Goal: Communication & Community: Answer question/provide support

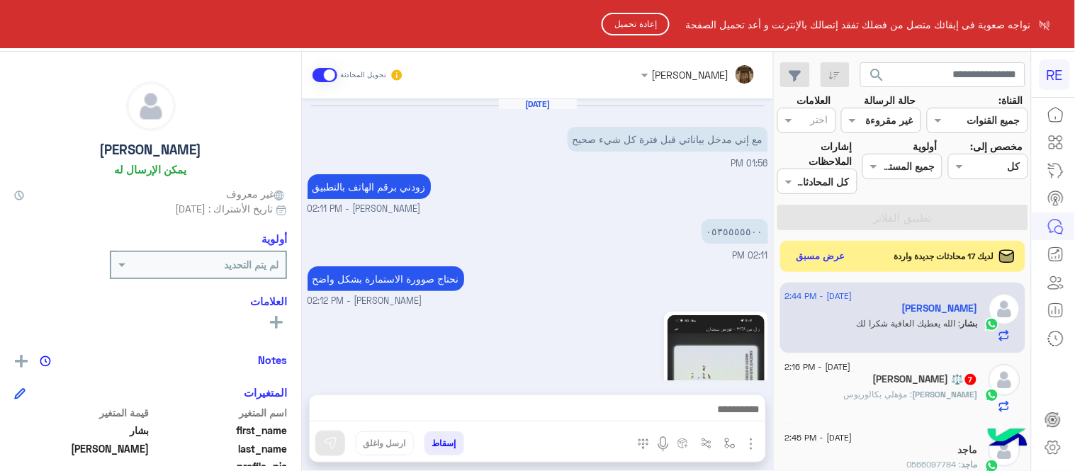
scroll to position [288, 0]
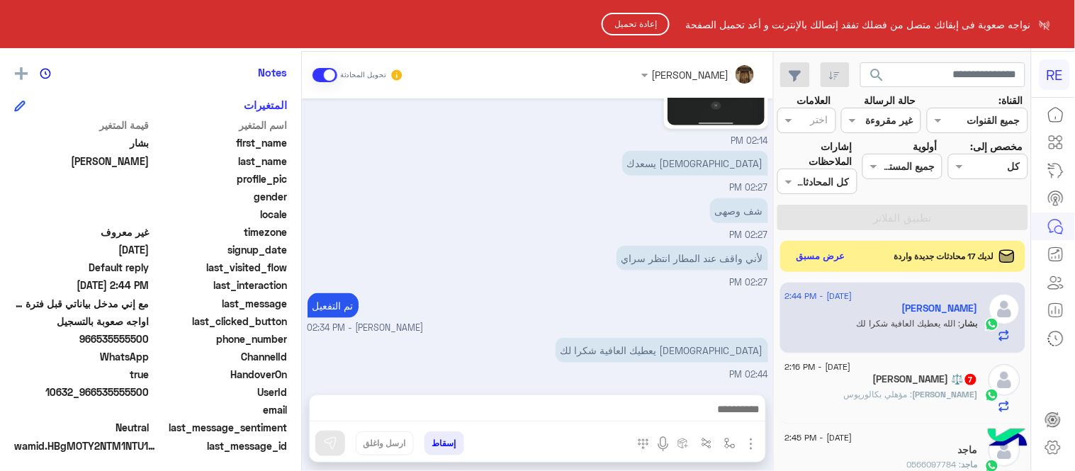
click at [646, 23] on button "إعادة تحميل" at bounding box center [636, 24] width 68 height 23
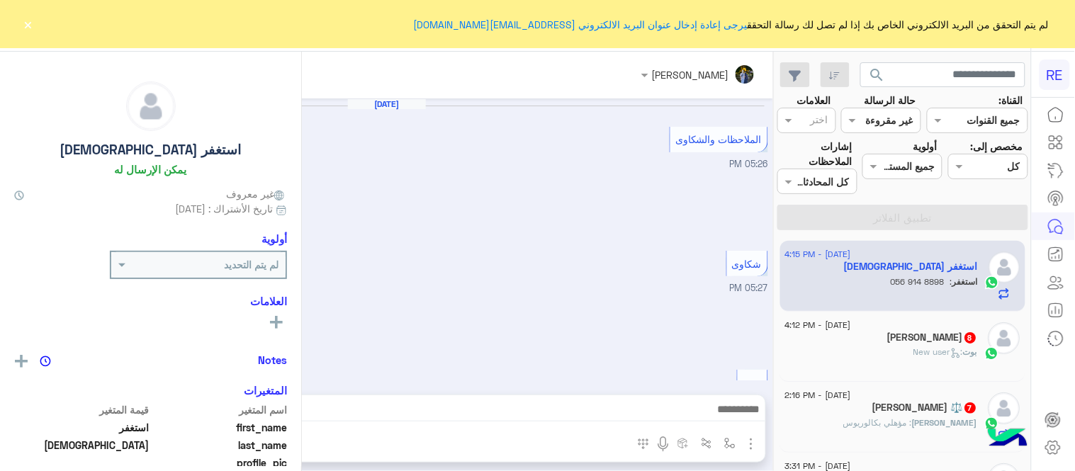
scroll to position [508, 0]
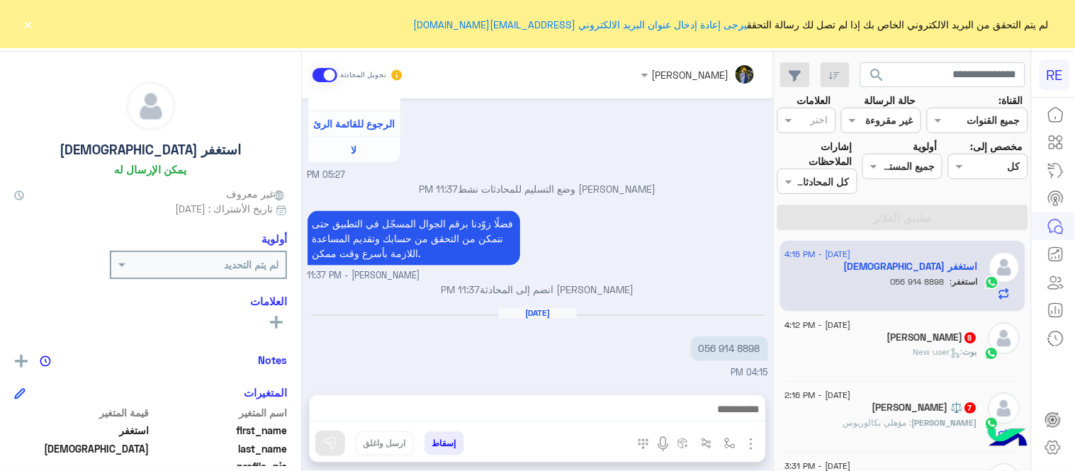
click at [22, 25] on button "×" at bounding box center [28, 24] width 14 height 14
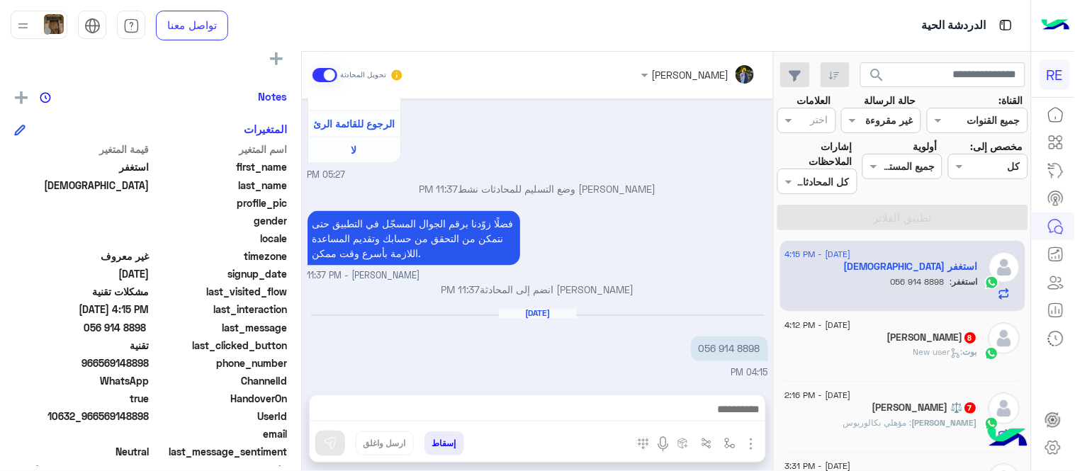
scroll to position [277, 0]
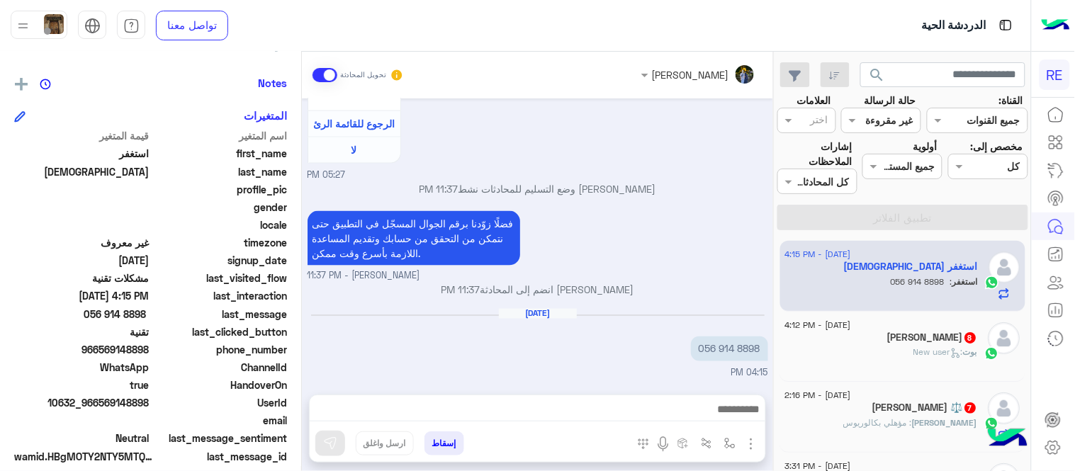
drag, startPoint x: 102, startPoint y: 349, endPoint x: 152, endPoint y: 352, distance: 49.7
click at [152, 352] on div "phone_number [PHONE_NUMBER]" at bounding box center [150, 351] width 273 height 18
copy span "569148898"
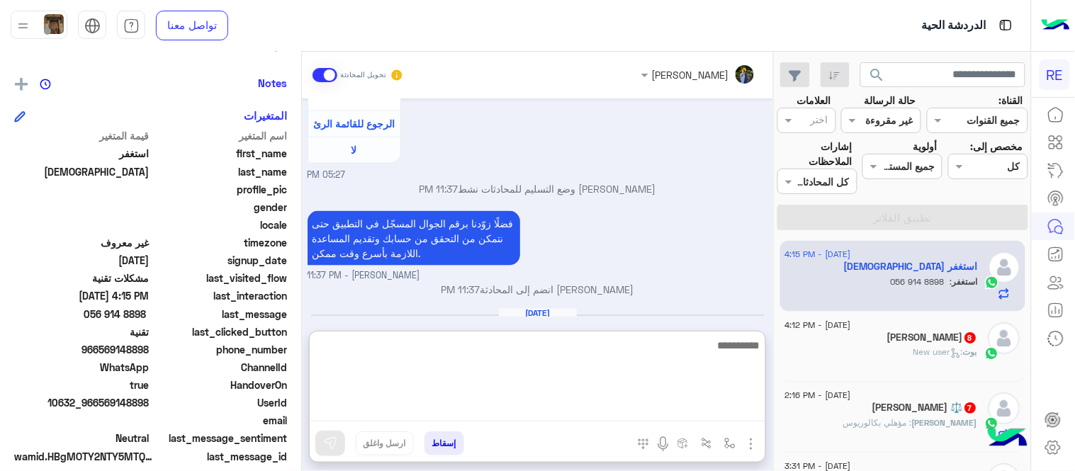
click at [562, 416] on textarea at bounding box center [538, 379] width 456 height 85
type textarea "**********"
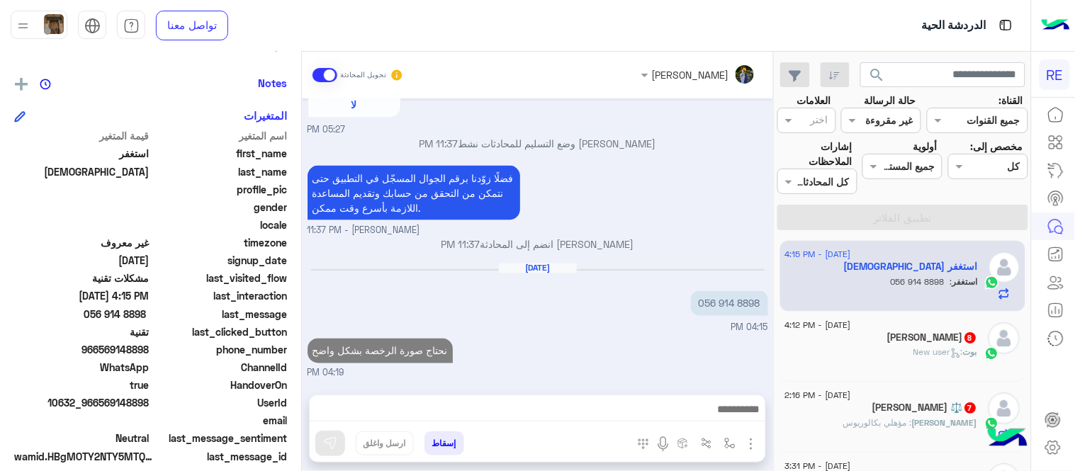
scroll to position [590, 0]
click at [899, 356] on div "بوت : New user" at bounding box center [881, 358] width 193 height 25
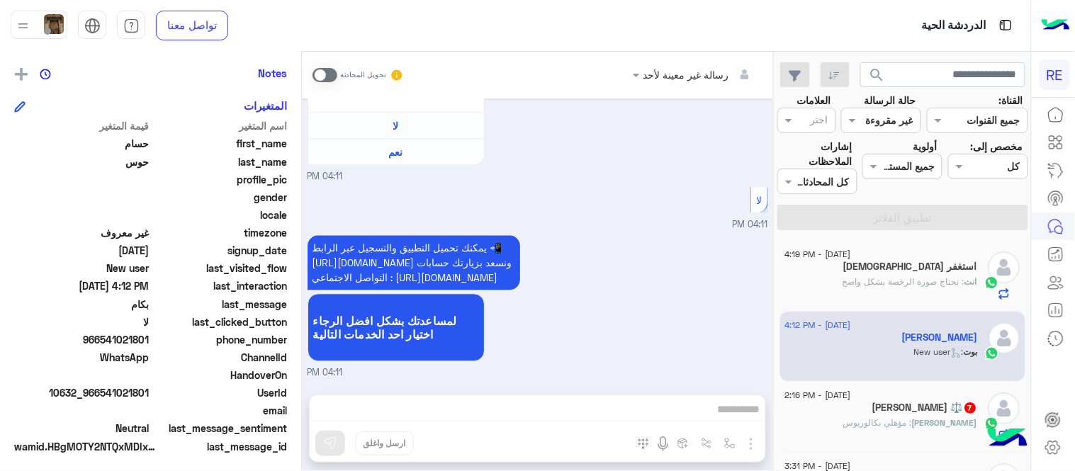
scroll to position [291, 0]
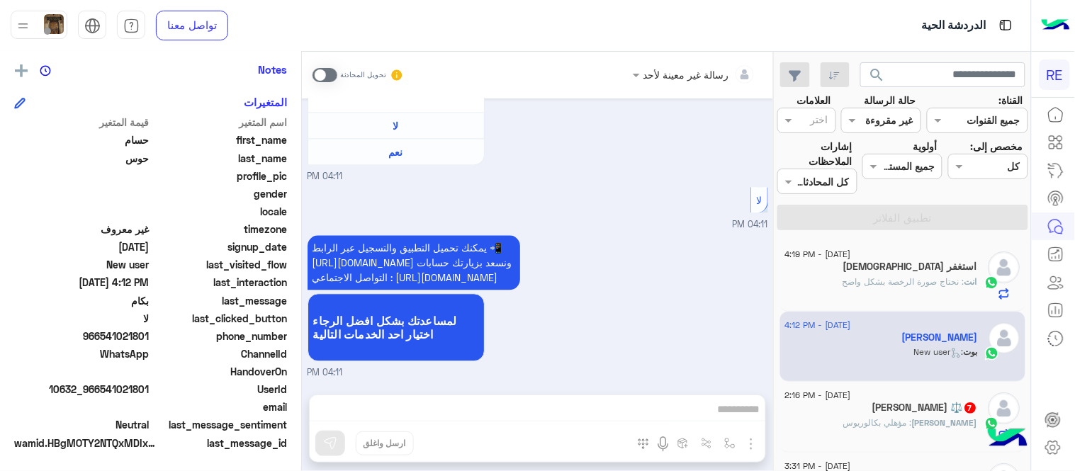
click at [324, 78] on span at bounding box center [325, 75] width 25 height 14
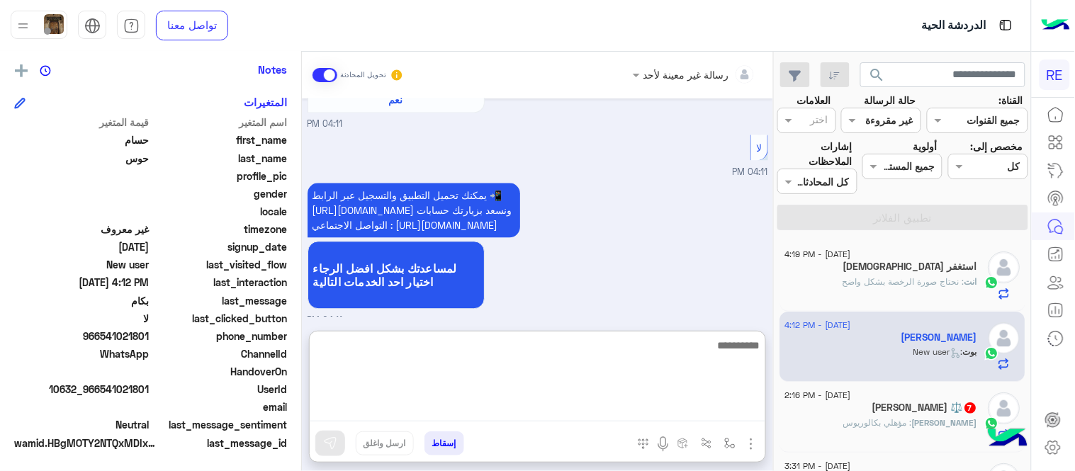
click at [510, 417] on textarea at bounding box center [538, 379] width 456 height 85
type textarea "**********"
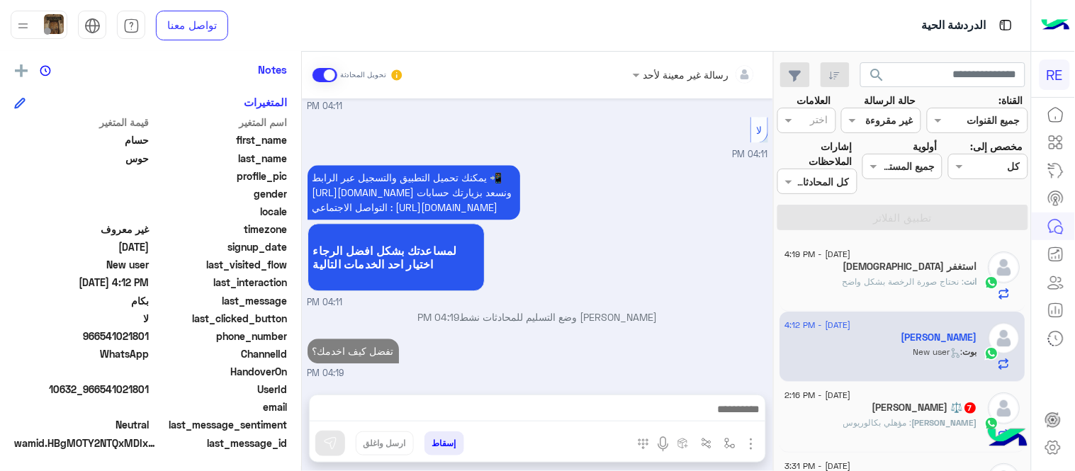
click at [672, 215] on div "يمكنك تحميل التطبيق والتسجيل عبر الرابط 📲 [URL][DOMAIN_NAME] ونسعد بزيارتك حساب…" at bounding box center [538, 236] width 461 height 148
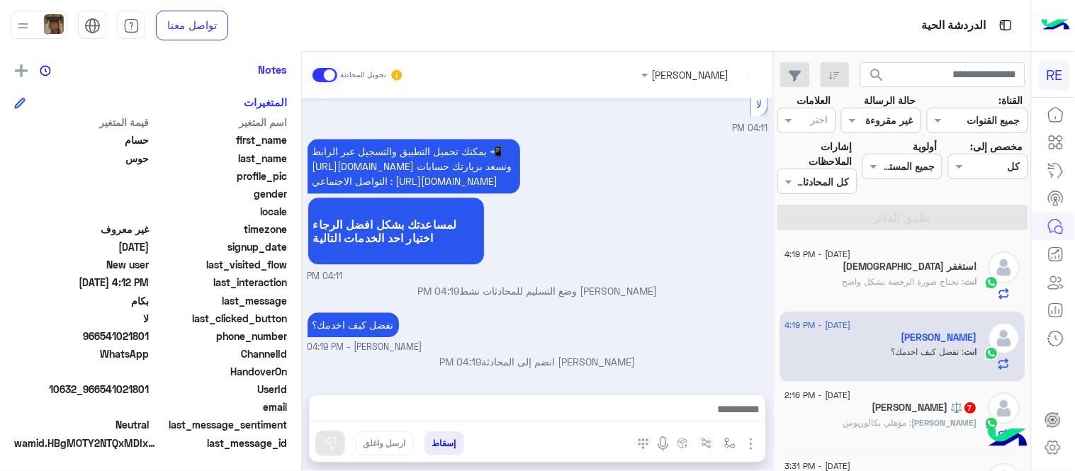
click at [853, 423] on div "[PERSON_NAME] : مؤهلي بكالوريوس" at bounding box center [881, 429] width 193 height 25
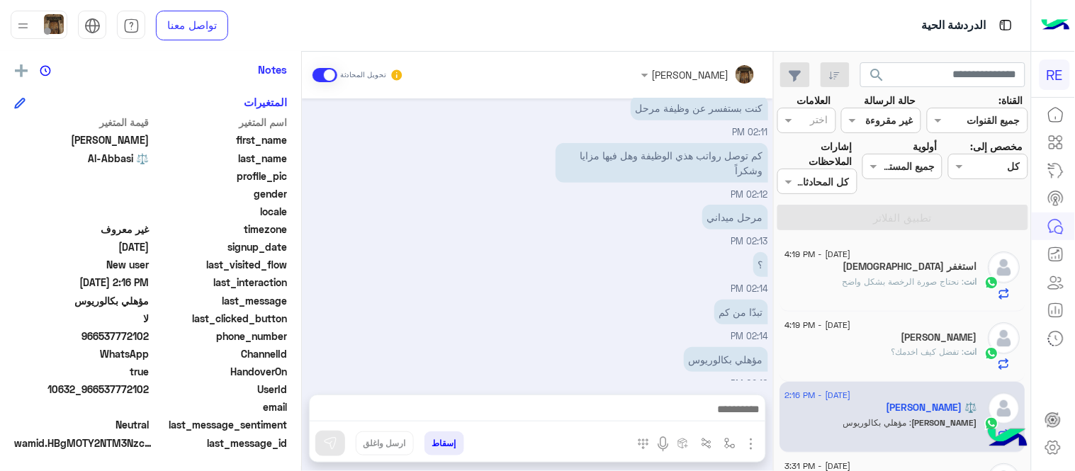
scroll to position [184, 0]
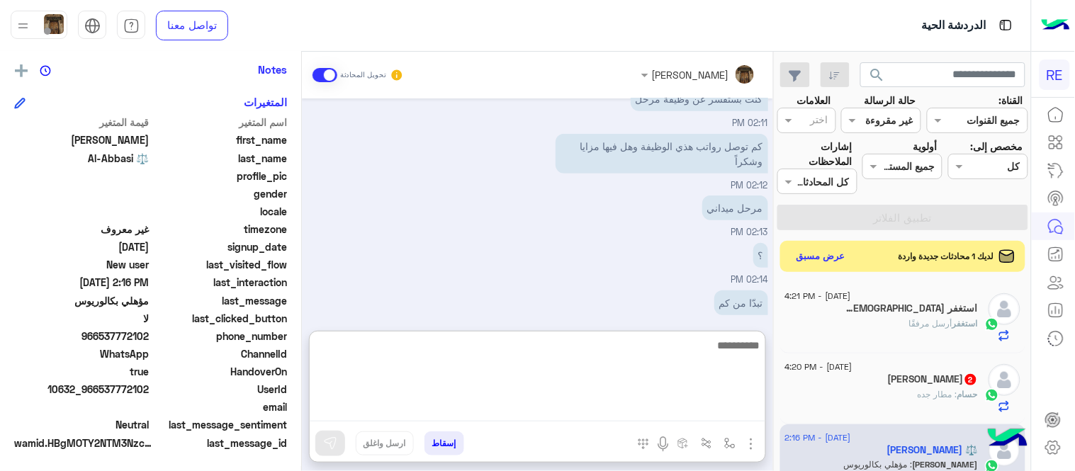
click at [602, 401] on textarea at bounding box center [538, 379] width 456 height 85
type textarea "*"
paste textarea "**********"
type textarea "**********"
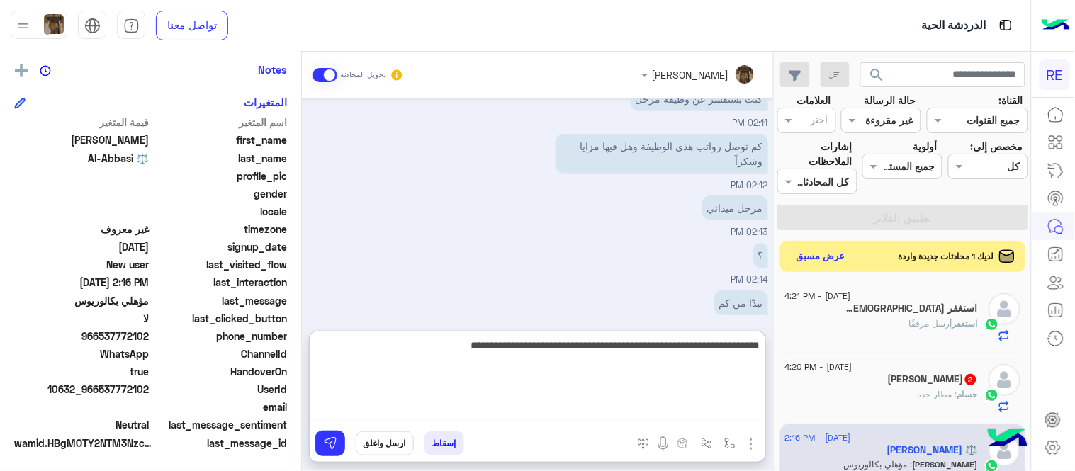
click at [602, 401] on textarea "**********" at bounding box center [538, 379] width 456 height 85
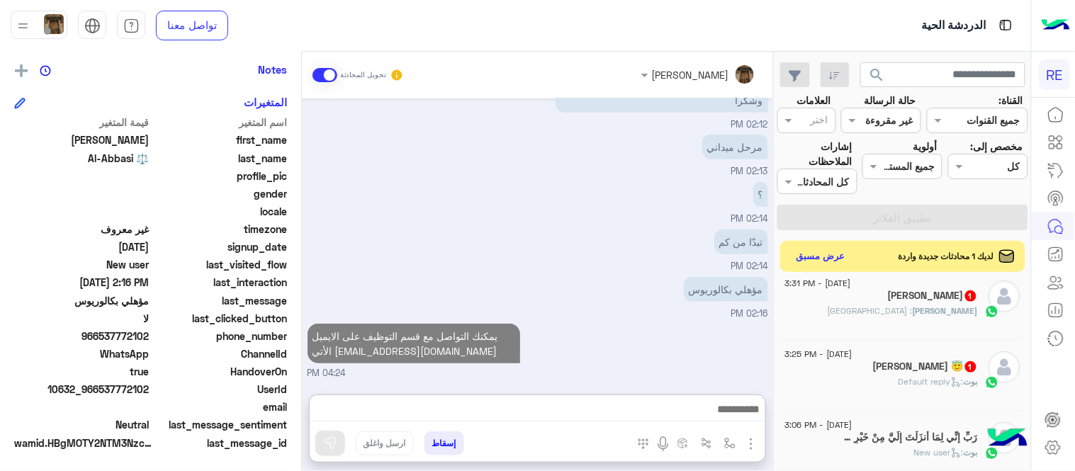
scroll to position [275, 0]
click at [878, 312] on div "مريم : [GEOGRAPHIC_DATA]" at bounding box center [881, 317] width 193 height 25
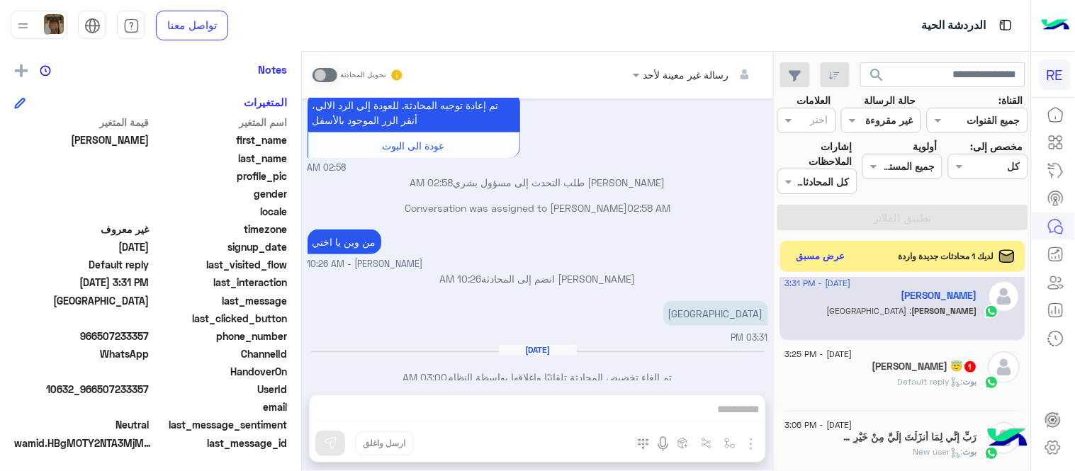
scroll to position [218, 0]
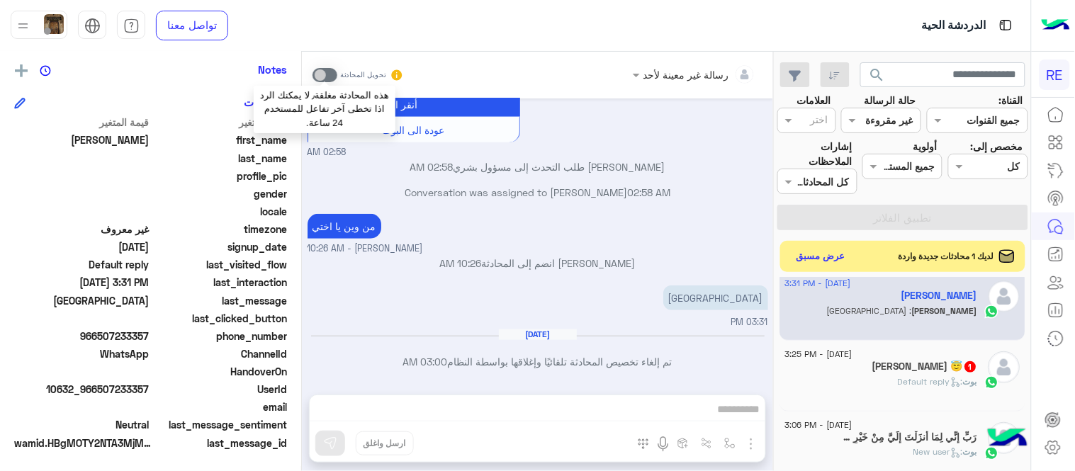
click at [328, 72] on span at bounding box center [325, 75] width 25 height 14
click at [876, 373] on div "[PERSON_NAME] 😇 1" at bounding box center [881, 368] width 193 height 15
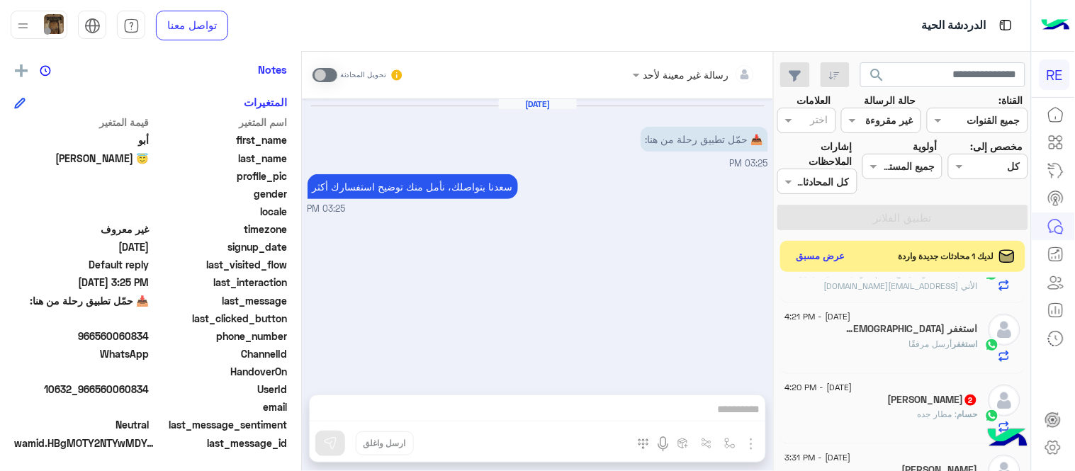
scroll to position [57, 0]
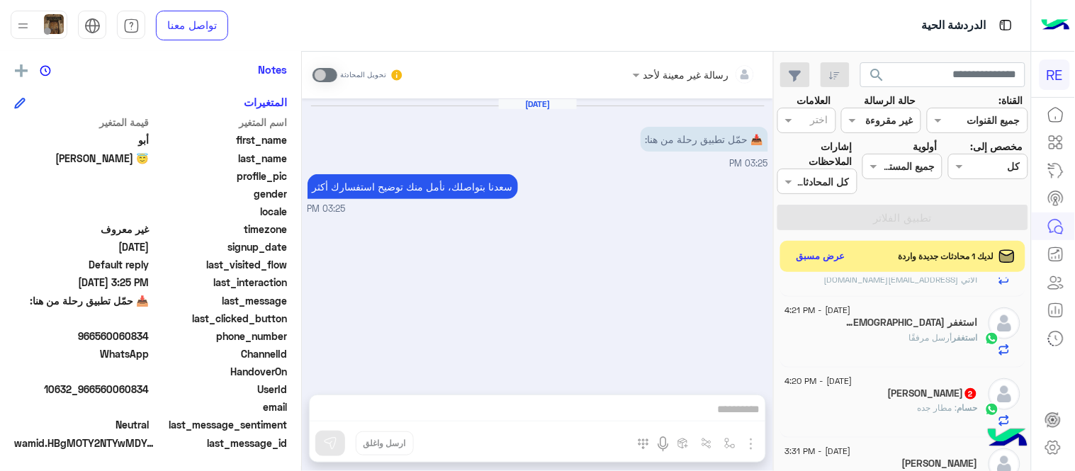
click at [906, 421] on div "حسام : مطار جده" at bounding box center [881, 414] width 193 height 25
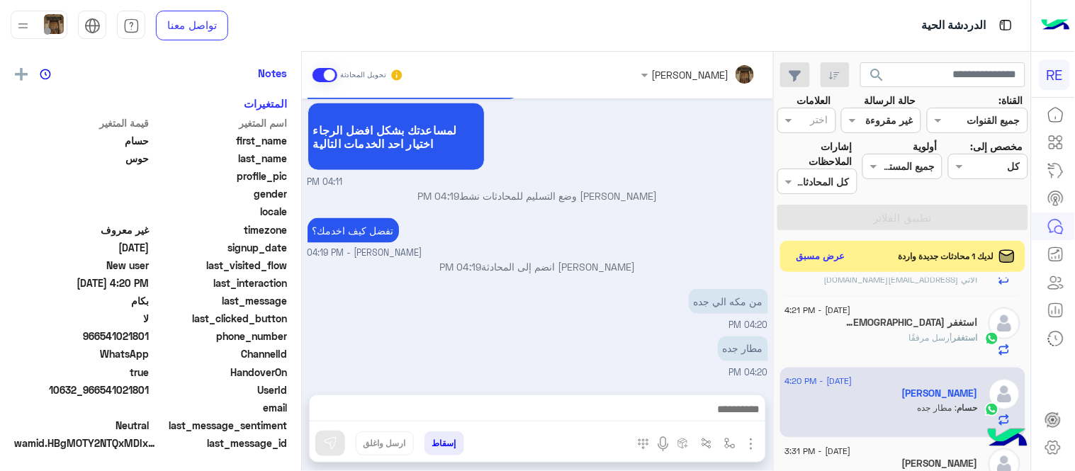
scroll to position [291, 0]
click at [570, 348] on div "مطار جده 04:20 PM" at bounding box center [538, 356] width 461 height 47
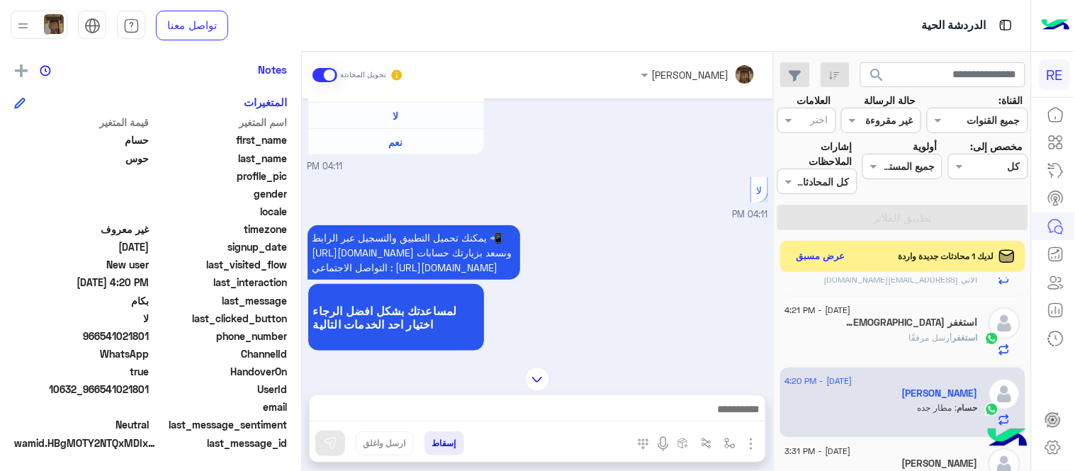
scroll to position [491, 0]
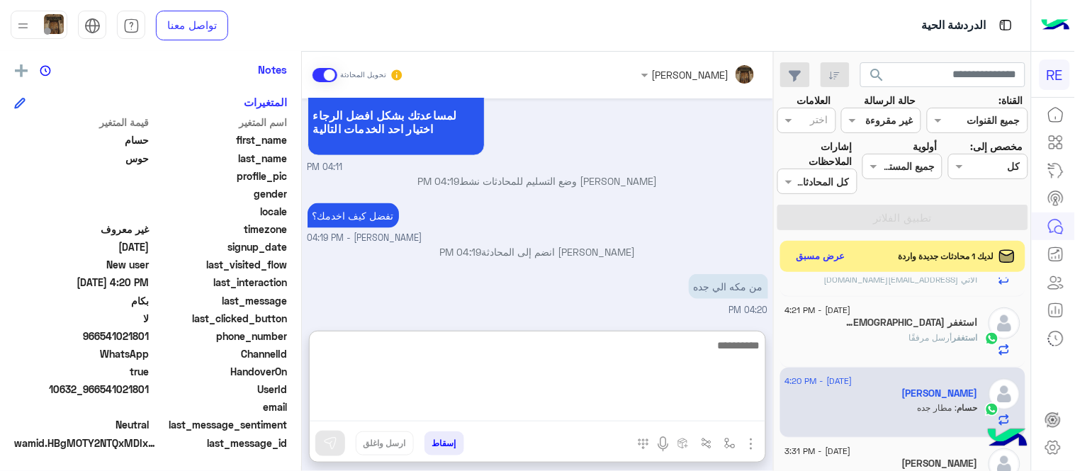
click at [386, 412] on textarea at bounding box center [538, 379] width 456 height 85
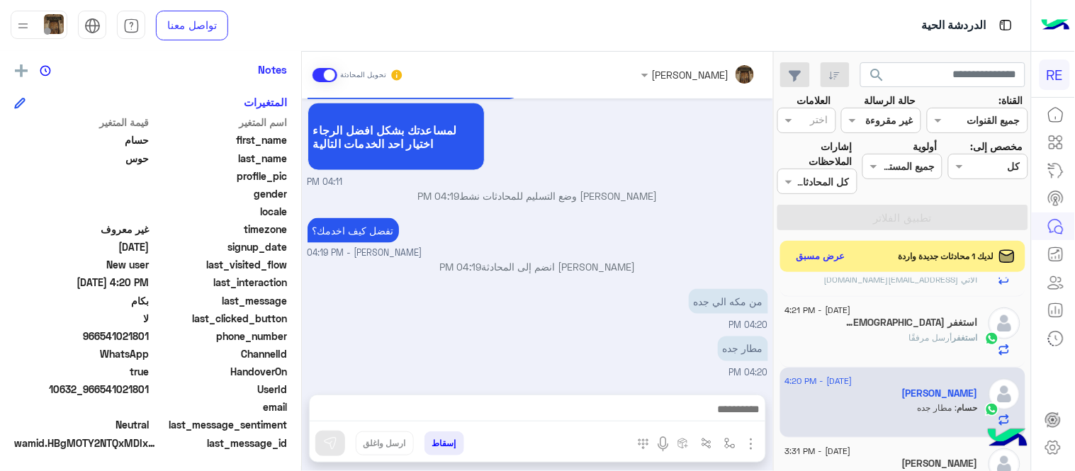
click at [586, 225] on div "تفضل كيف اخدمك؟ [PERSON_NAME] - 04:19 PM" at bounding box center [538, 237] width 461 height 45
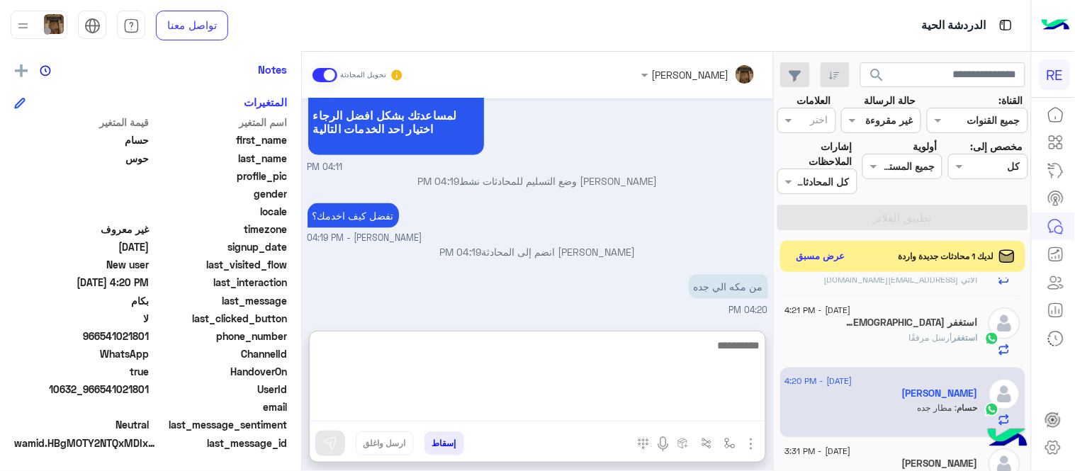
click at [614, 419] on textarea at bounding box center [538, 379] width 456 height 85
type textarea "*"
type textarea "**********"
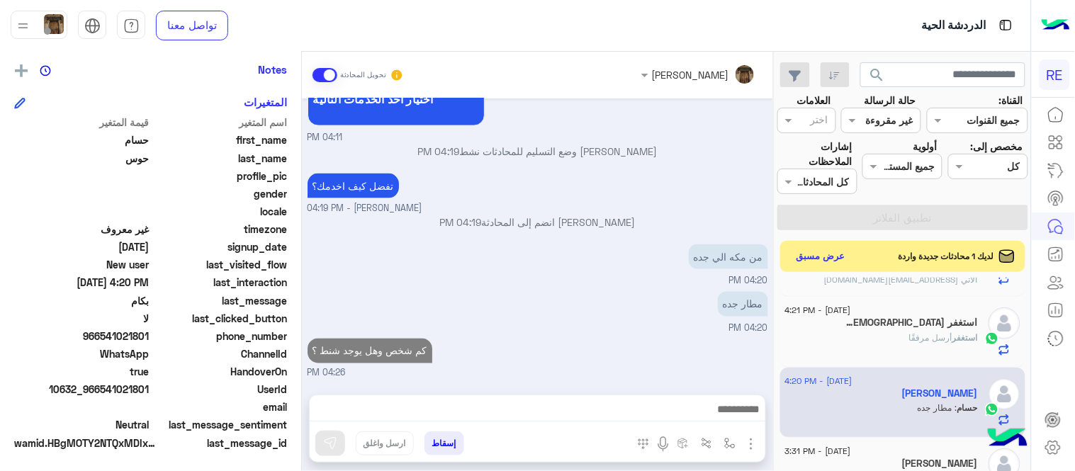
scroll to position [535, 0]
click at [729, 328] on div "[PERSON_NAME] تحويل المحادثة [DATE] هل أنت ؟ كابتن 👨🏻‍✈️ عميل 🧳 رحال (مرشد مرخص…" at bounding box center [537, 264] width 471 height 425
click at [865, 344] on div "استغفر أرسل مرفقًا" at bounding box center [881, 344] width 193 height 25
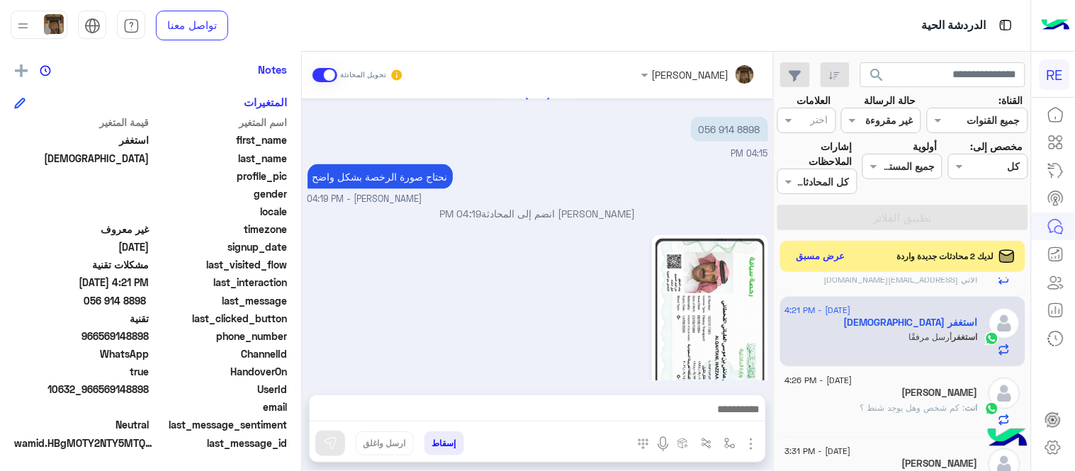
scroll to position [607, 0]
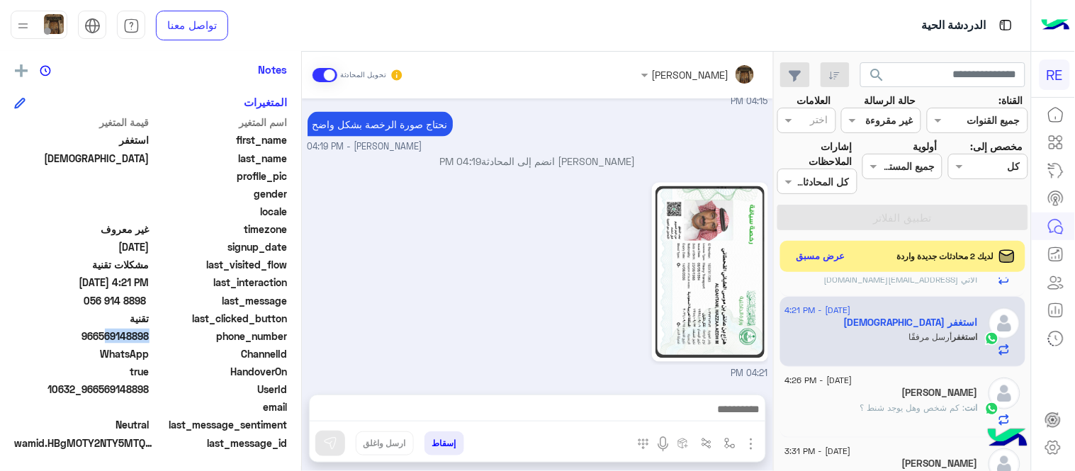
drag, startPoint x: 103, startPoint y: 337, endPoint x: 152, endPoint y: 344, distance: 50.1
click at [152, 344] on div "اسم المتغير قيمة المتغير first_name استغفر last_name الله profile_pic gender lo…" at bounding box center [150, 284] width 273 height 338
copy span "569148898"
click at [733, 236] on img at bounding box center [710, 272] width 108 height 172
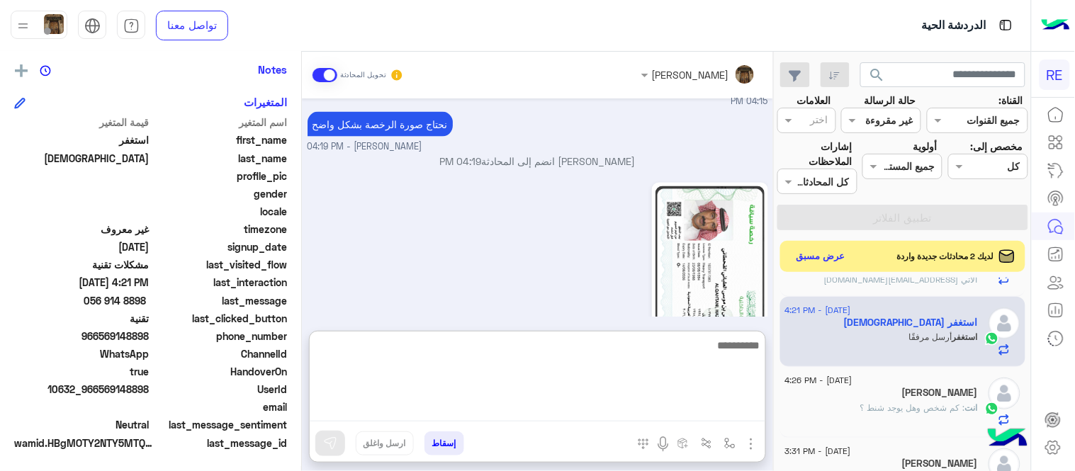
click at [594, 408] on textarea at bounding box center [538, 379] width 456 height 85
type textarea "**********"
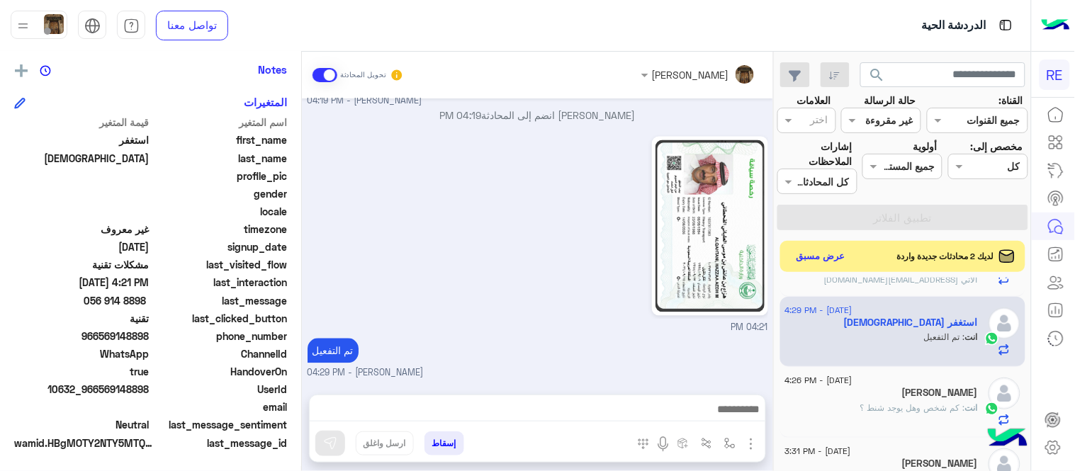
click at [526, 326] on div "[PERSON_NAME] تحويل المحادثة [DATE] فضلا اختر نوع الشكوى ماليه تقنية اخرى 05:27…" at bounding box center [537, 264] width 471 height 425
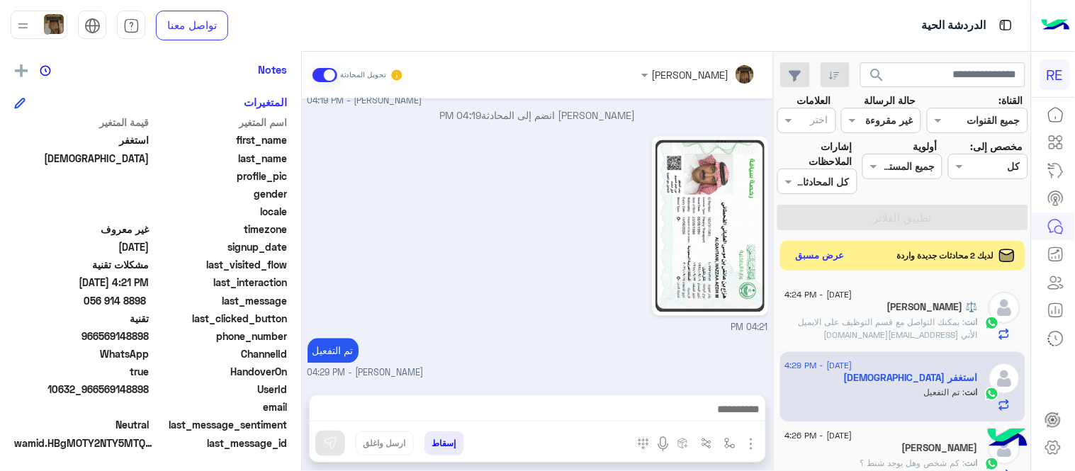
click at [817, 255] on button "عرض مسبق" at bounding box center [821, 256] width 60 height 19
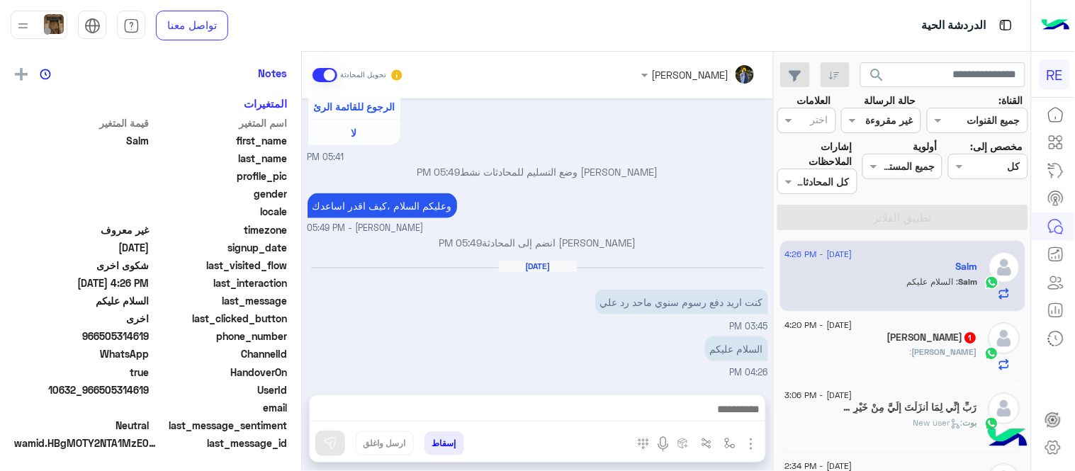
scroll to position [291, 0]
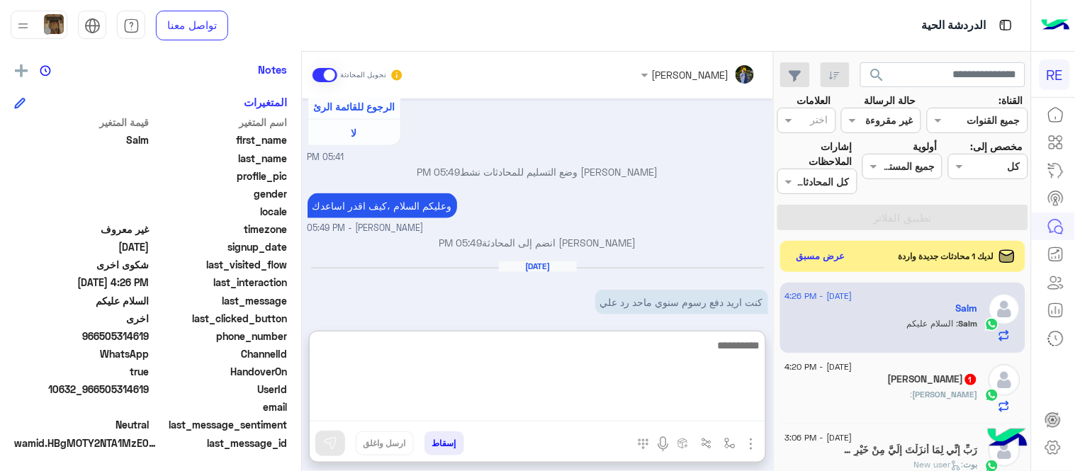
click at [594, 410] on textarea at bounding box center [538, 379] width 456 height 85
type textarea "*"
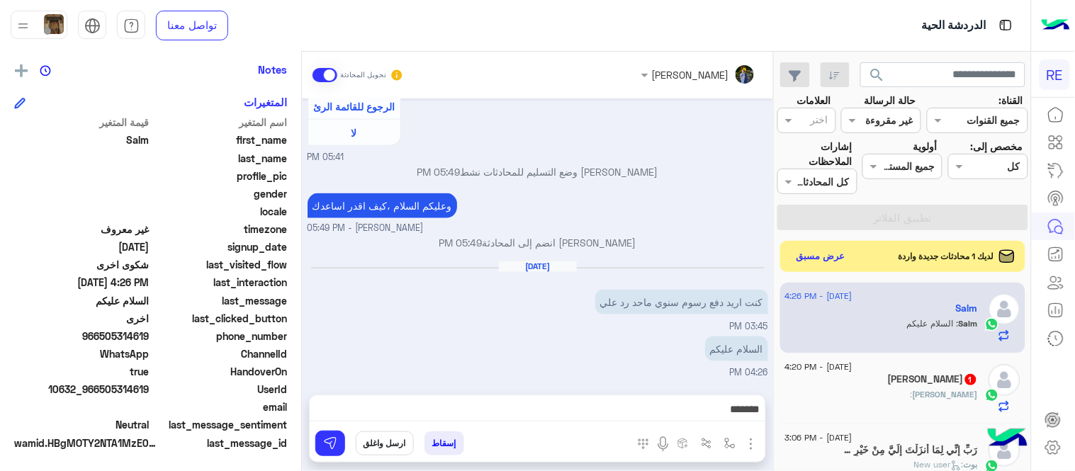
click at [418, 288] on div "[DATE] كنت اريد دفع رسوم سنوي ماحد رد علي 03:45 PM" at bounding box center [538, 297] width 461 height 72
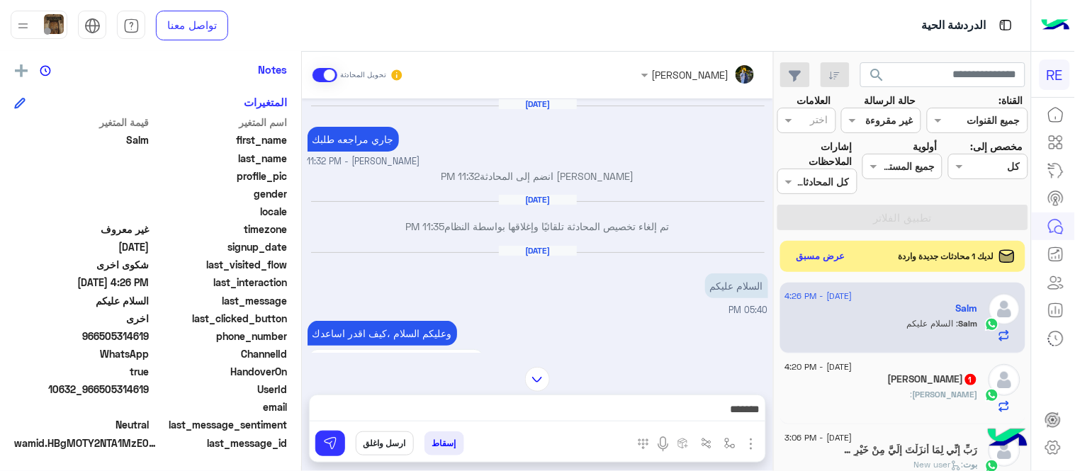
scroll to position [914, 0]
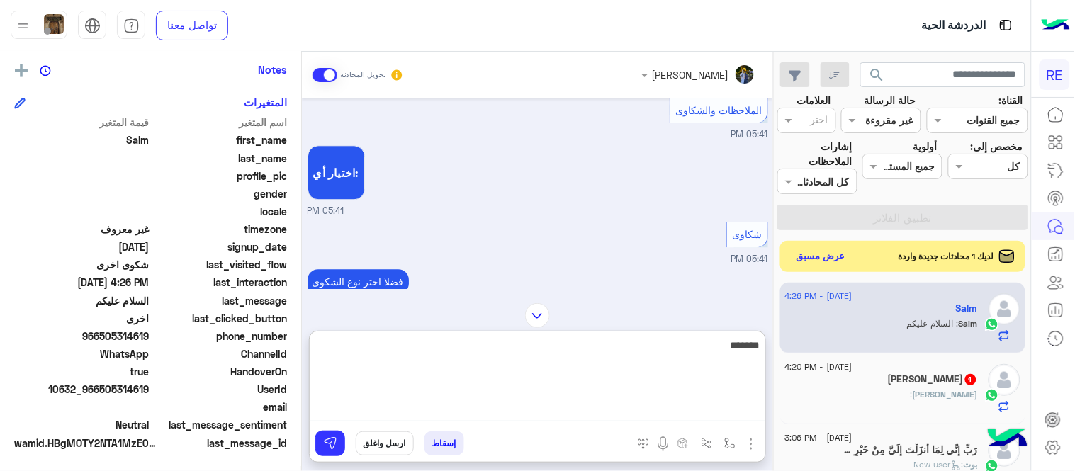
click at [598, 418] on textarea "******" at bounding box center [538, 379] width 456 height 85
type textarea "**********"
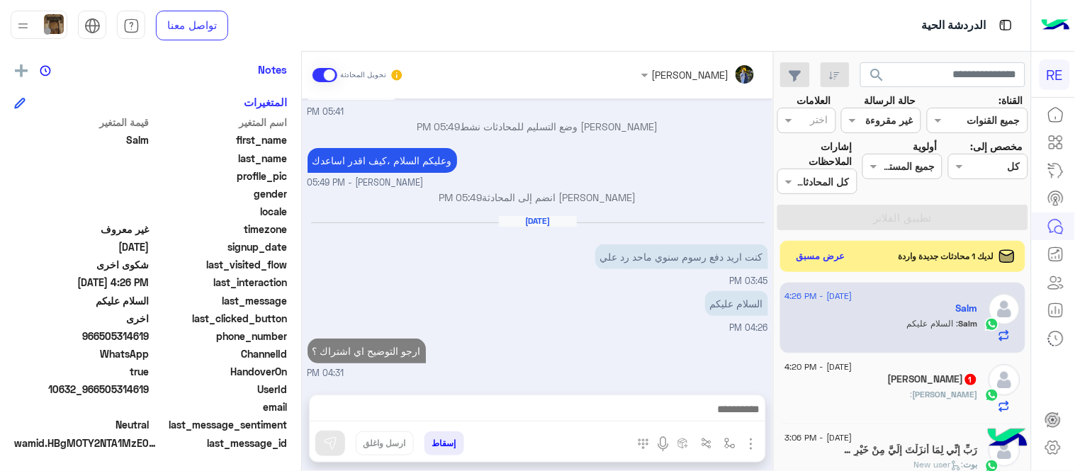
scroll to position [1463, 0]
click at [953, 384] on h5 "[PERSON_NAME] 1" at bounding box center [933, 380] width 90 height 12
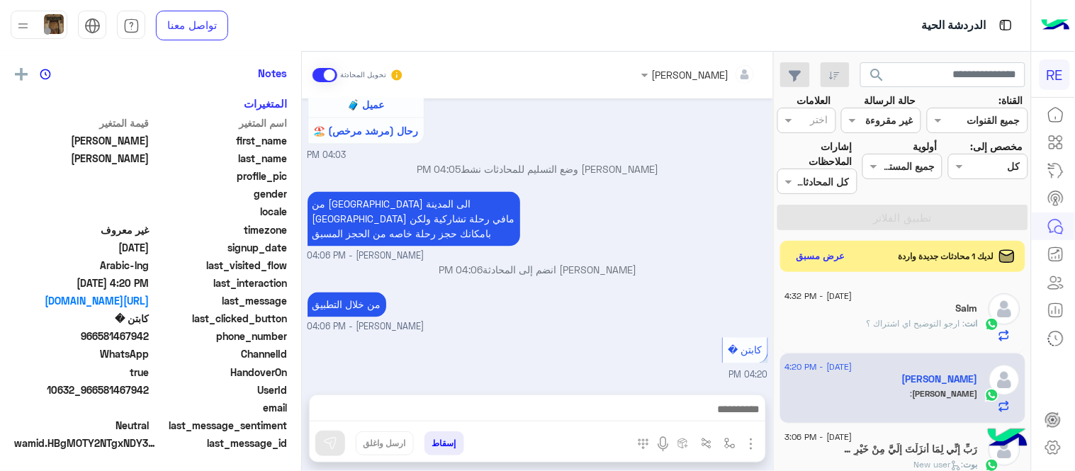
scroll to position [291, 0]
click at [904, 69] on input "text" at bounding box center [944, 75] width 166 height 26
paste input "*********"
click at [861, 62] on button "search" at bounding box center [878, 77] width 35 height 30
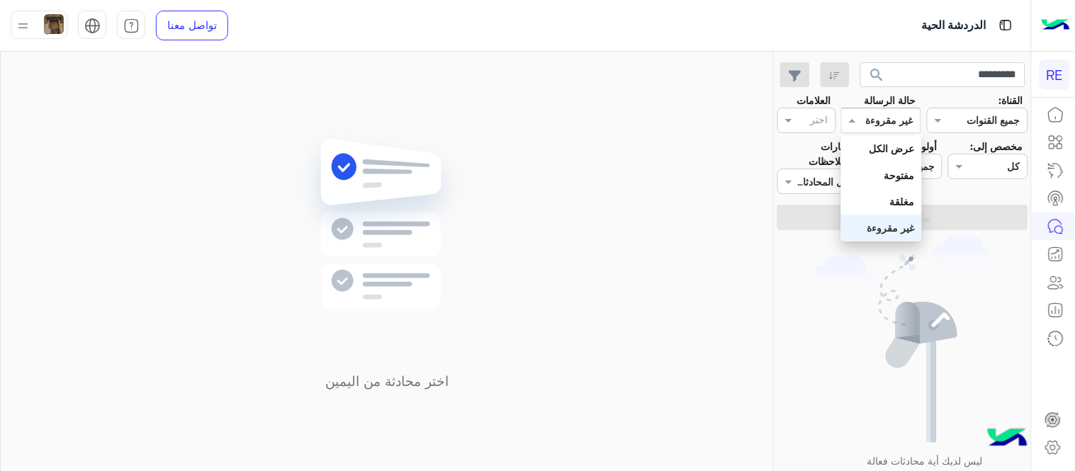
click at [890, 122] on input "text" at bounding box center [897, 120] width 33 height 15
click at [863, 145] on div "عرض الكل" at bounding box center [881, 148] width 80 height 26
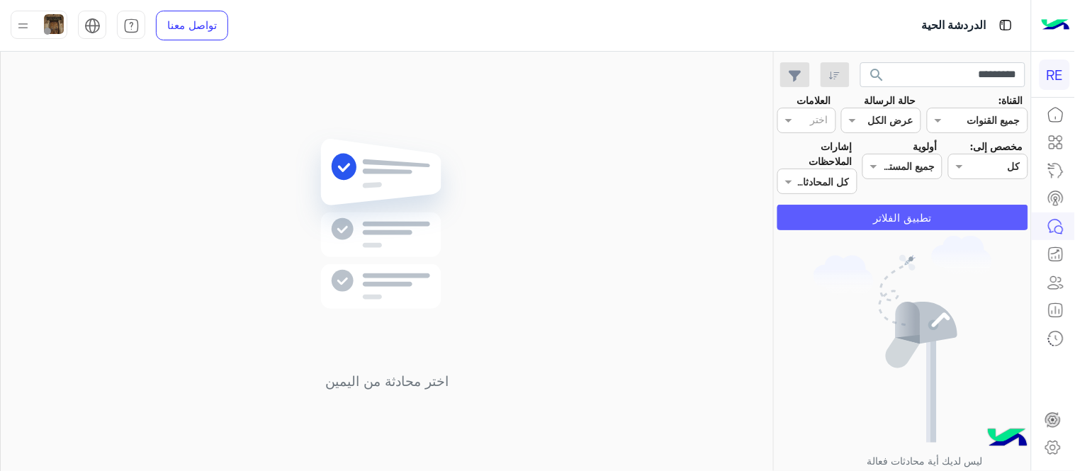
click at [861, 208] on button "تطبيق الفلاتر" at bounding box center [903, 218] width 251 height 26
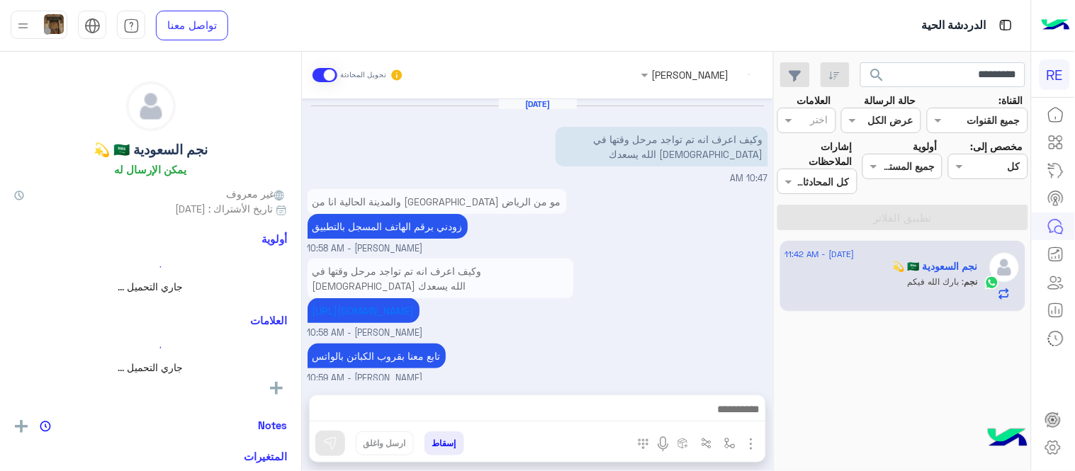
scroll to position [337, 0]
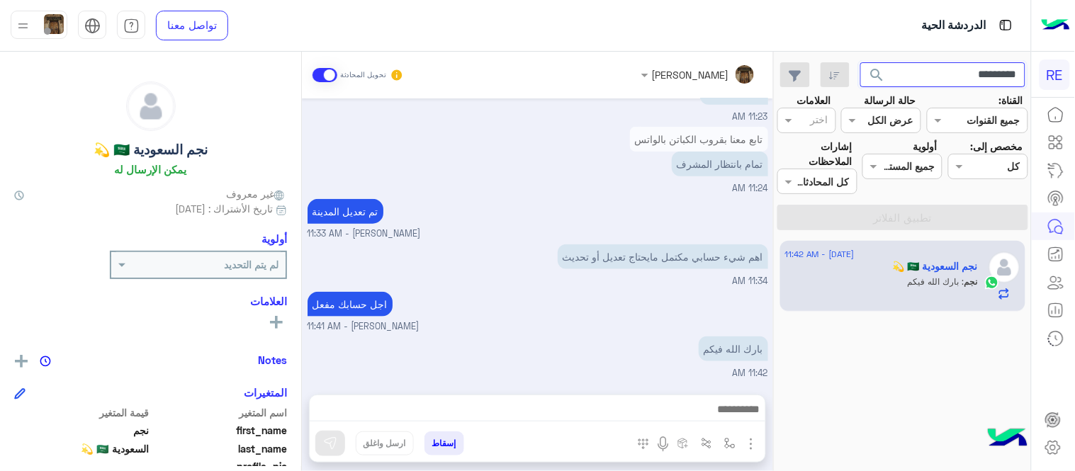
click at [952, 65] on input "*********" at bounding box center [944, 75] width 166 height 26
paste input "text"
type input "*********"
click at [861, 62] on button "search" at bounding box center [878, 77] width 35 height 30
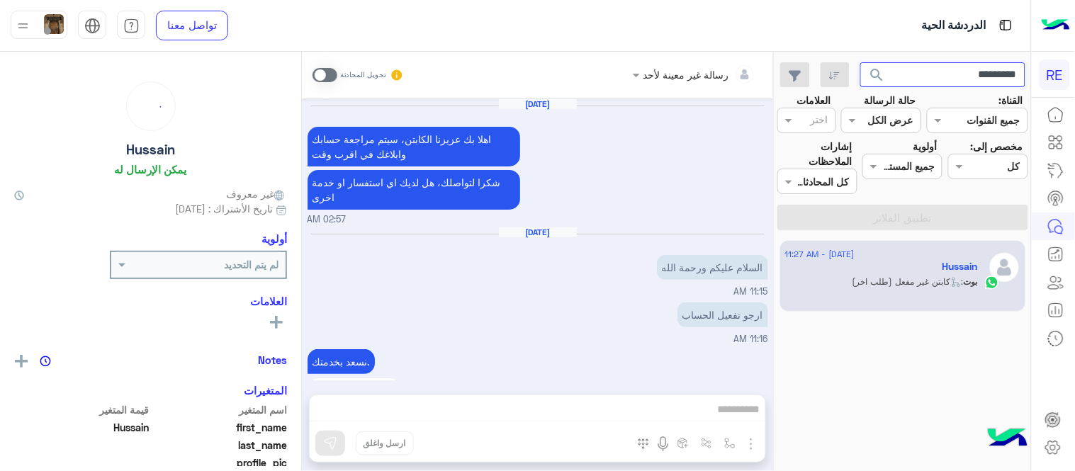
scroll to position [1084, 0]
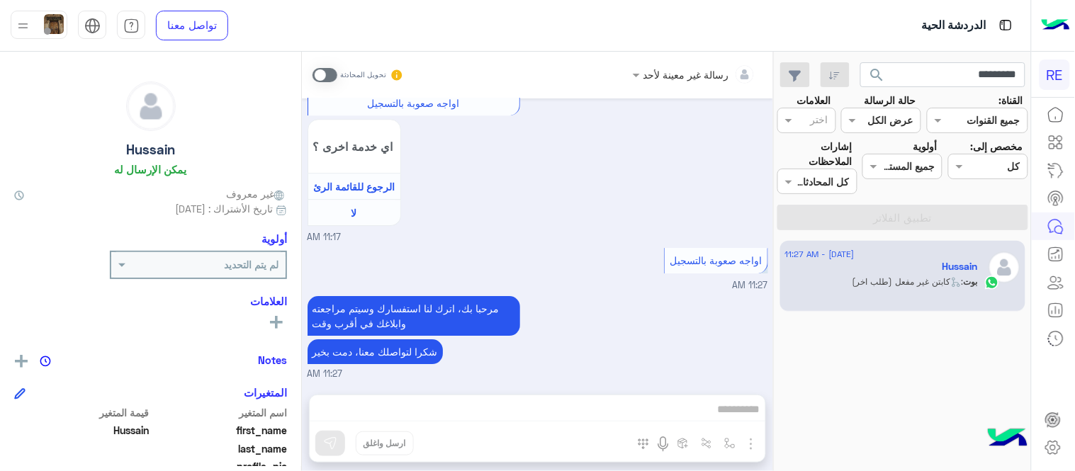
click at [323, 78] on span at bounding box center [325, 75] width 25 height 14
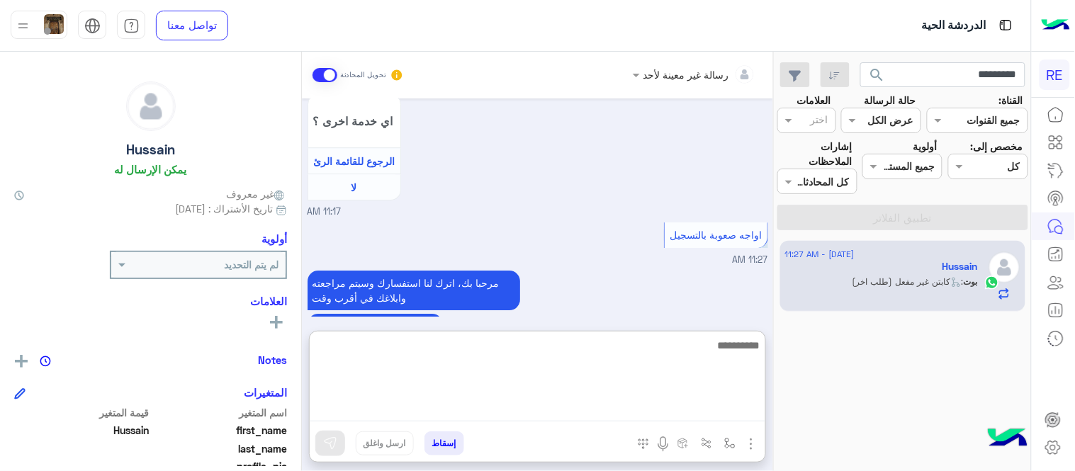
click at [539, 407] on textarea at bounding box center [538, 379] width 456 height 85
type textarea "*"
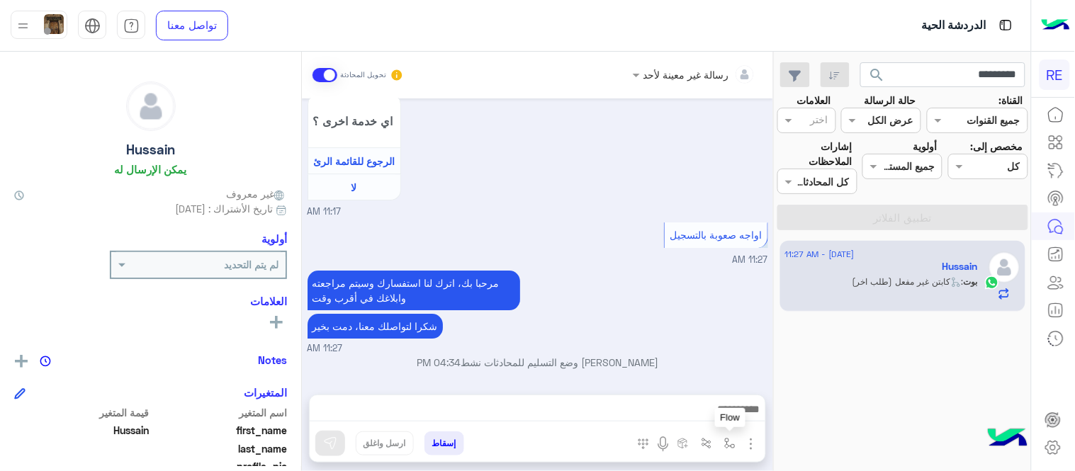
click at [724, 443] on button "button" at bounding box center [730, 443] width 23 height 23
click at [705, 420] on div "أدخل اسم مجموعة الرسائل" at bounding box center [672, 413] width 124 height 16
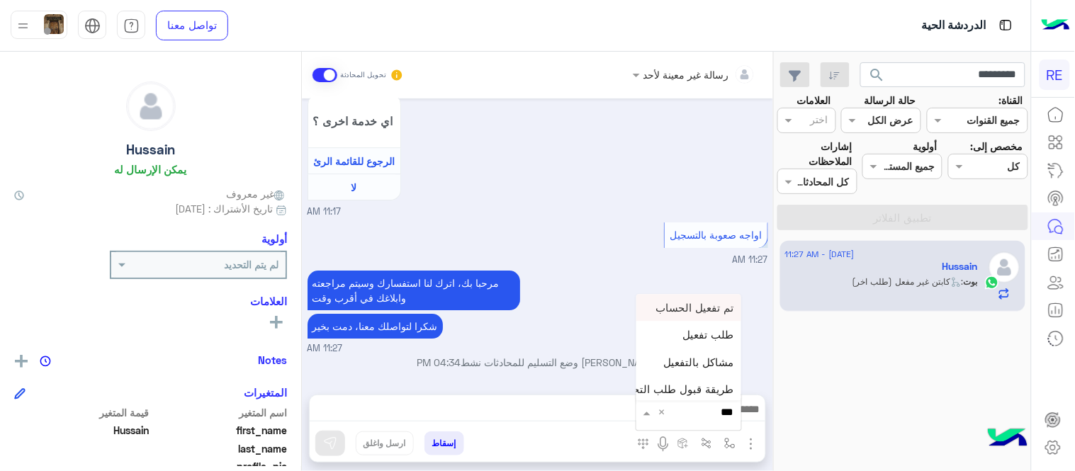
type input "****"
click at [672, 307] on span "تم تفعيل الحساب" at bounding box center [695, 307] width 78 height 13
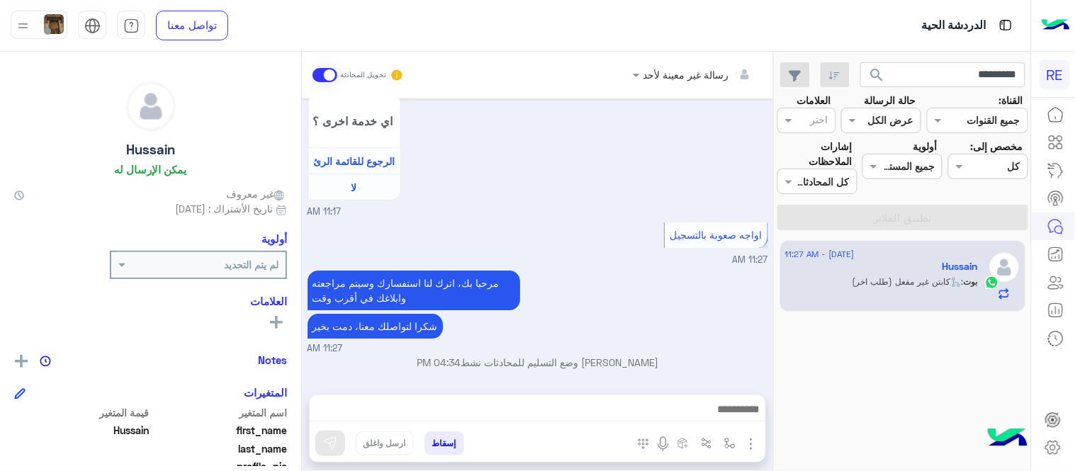
type textarea "**********"
click at [329, 447] on img at bounding box center [330, 444] width 14 height 14
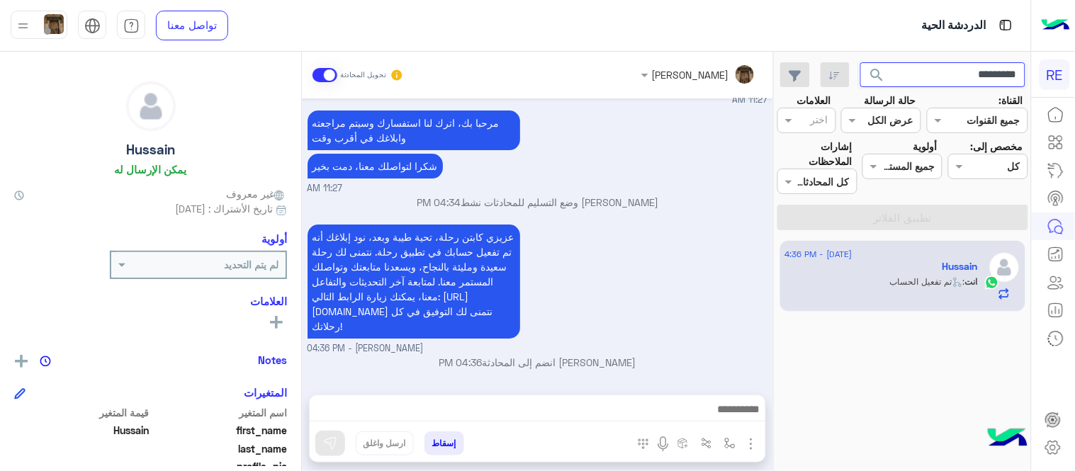
click at [920, 75] on input "*********" at bounding box center [944, 75] width 166 height 26
click at [861, 62] on button "search" at bounding box center [878, 77] width 35 height 30
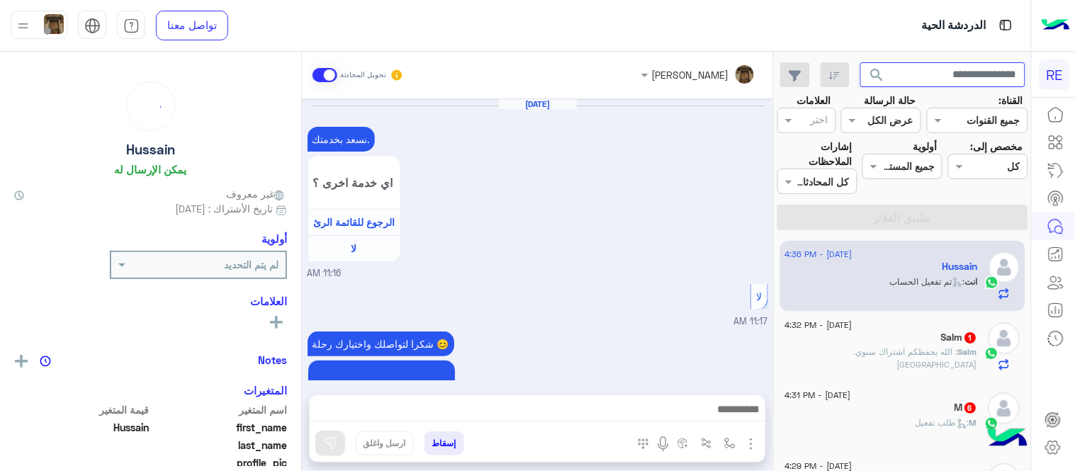
scroll to position [1048, 0]
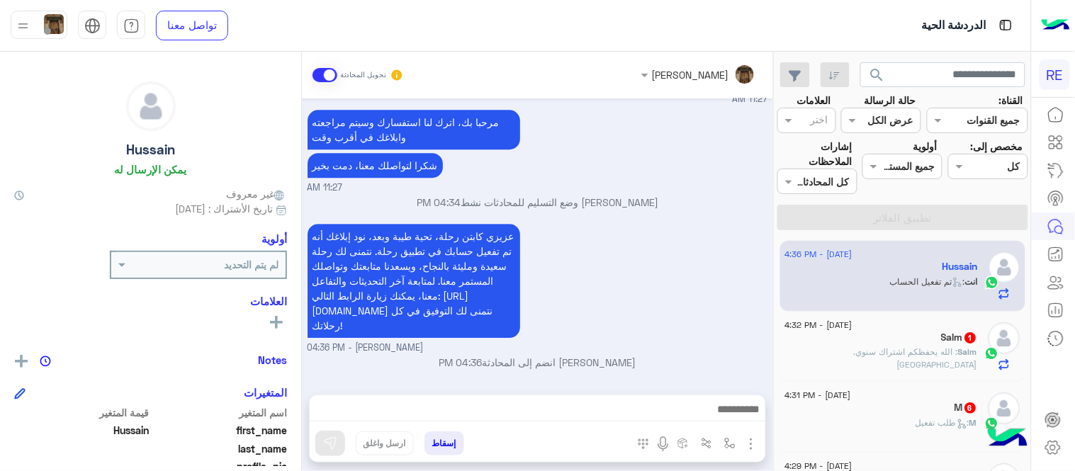
click at [666, 252] on div "عزيزي كابتن رحلة، تحية طيبة وبعد، نود إبلاغك أنه تم تفعيل حسابك في تطبيق رحلة. …" at bounding box center [538, 287] width 461 height 135
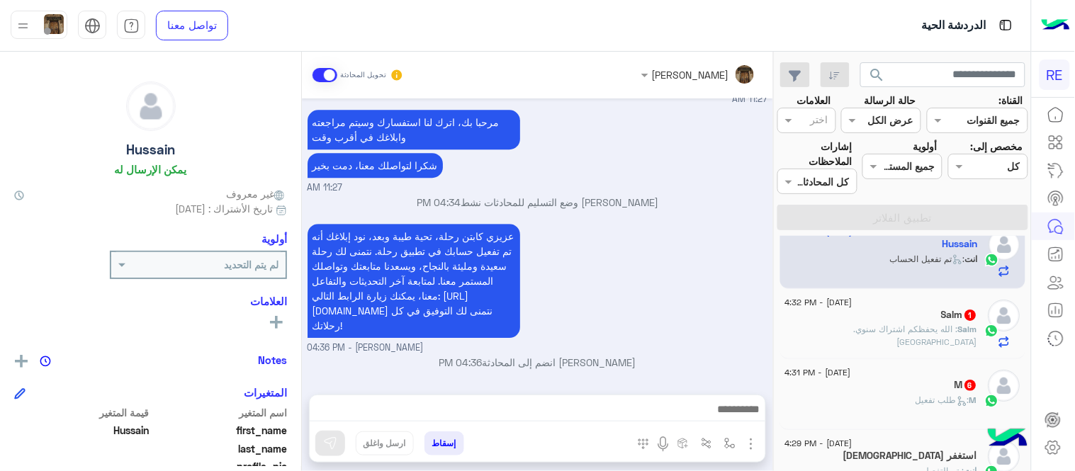
scroll to position [0, 0]
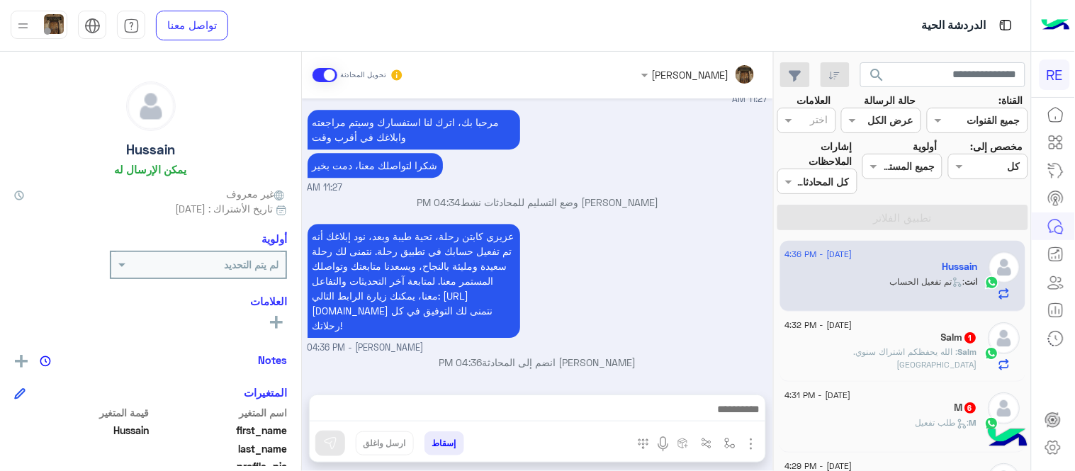
click at [873, 410] on div "M 6" at bounding box center [881, 409] width 193 height 15
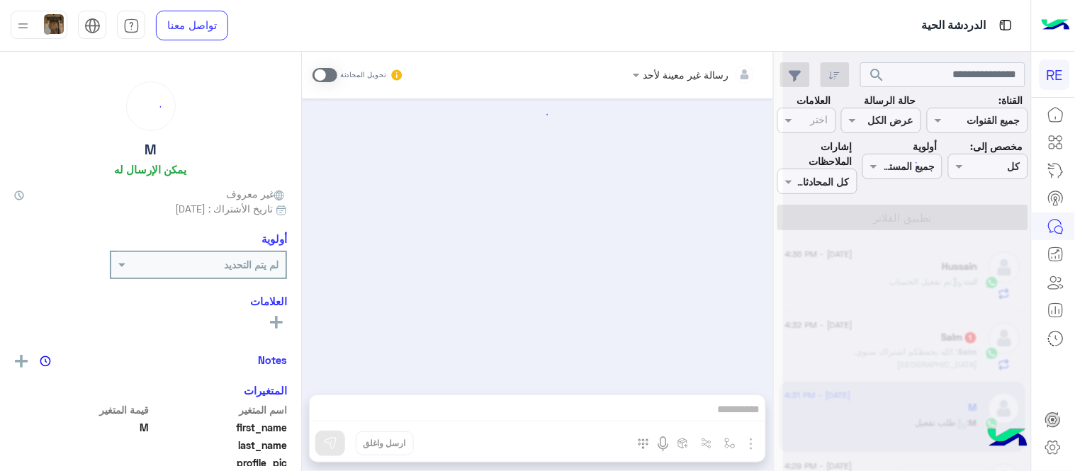
scroll to position [1333, 0]
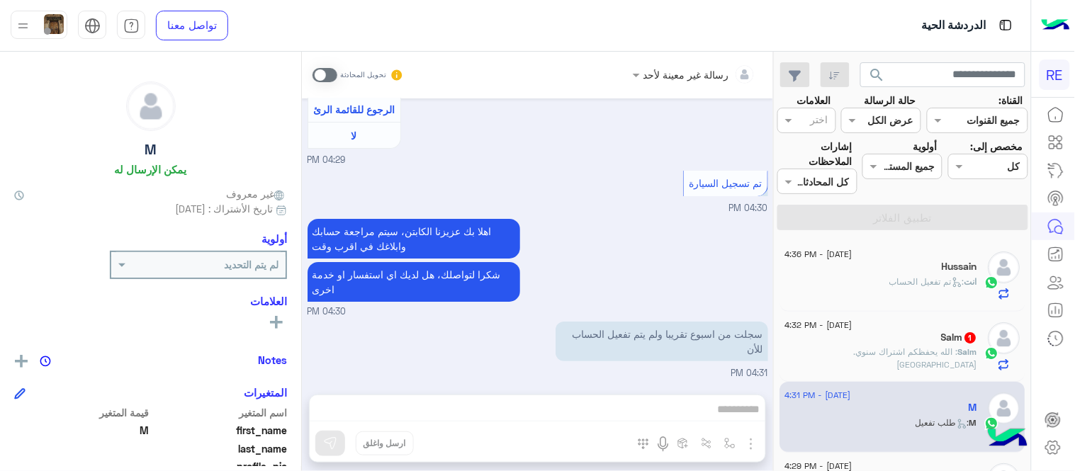
click at [323, 79] on span at bounding box center [325, 75] width 25 height 14
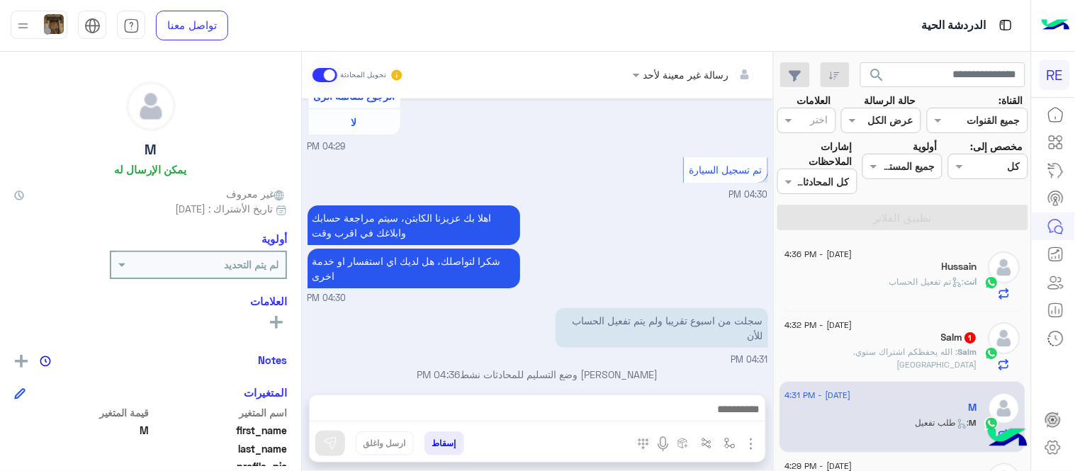
scroll to position [1359, 0]
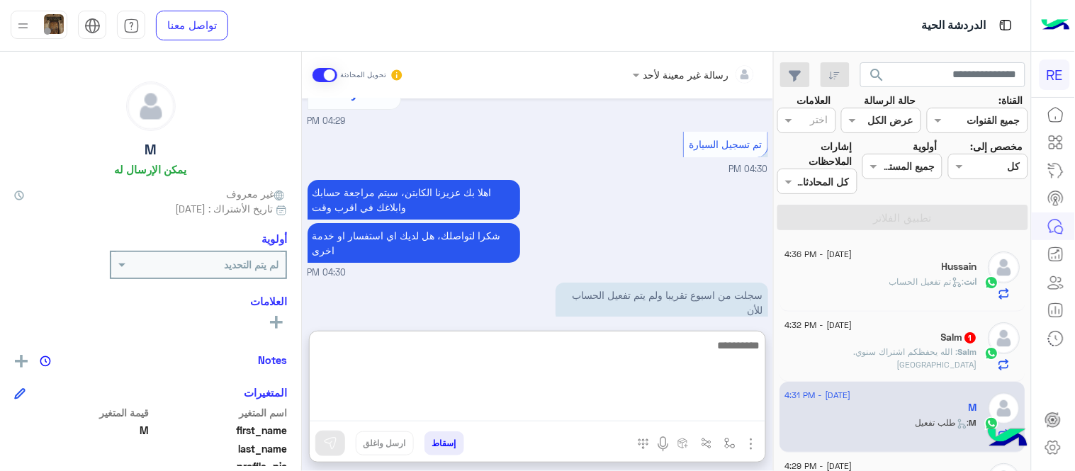
click at [449, 416] on textarea at bounding box center [538, 379] width 456 height 85
type textarea "**********"
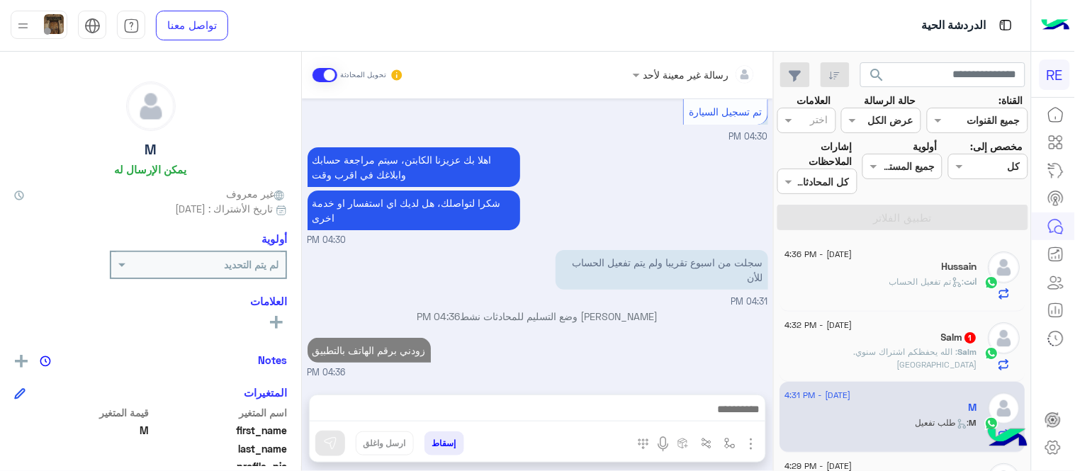
scroll to position [1404, 0]
click at [824, 349] on div "Salm : الله يحفظكم اشتراك سنوي. [GEOGRAPHIC_DATA]" at bounding box center [881, 358] width 193 height 25
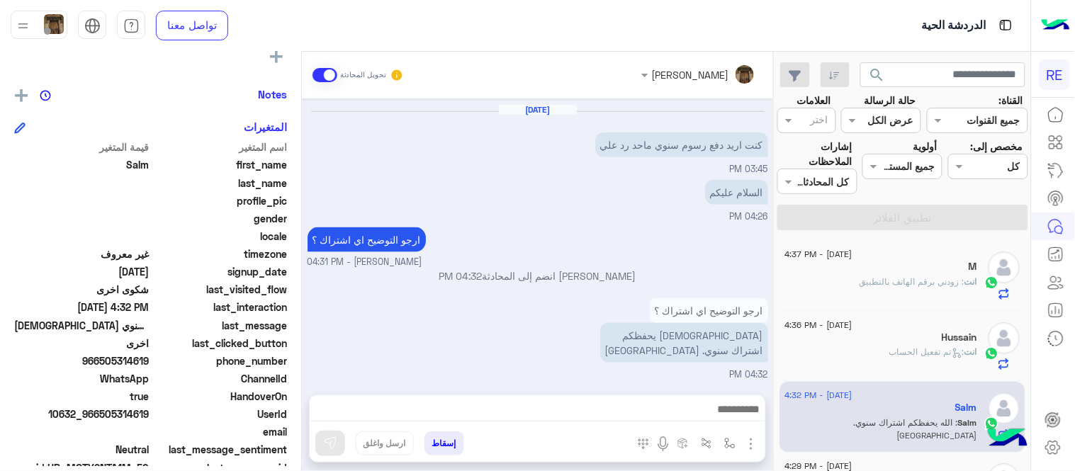
scroll to position [291, 0]
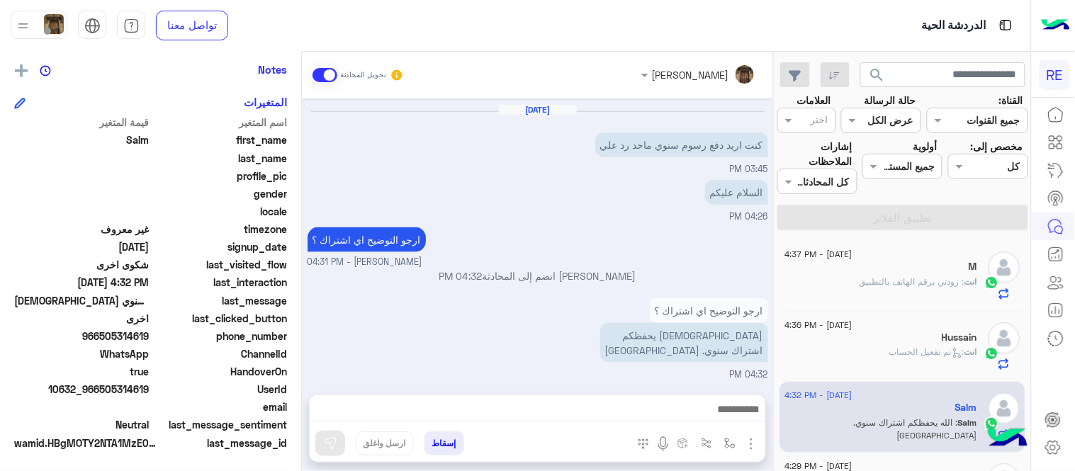
drag, startPoint x: 103, startPoint y: 337, endPoint x: 152, endPoint y: 337, distance: 48.9
click at [152, 337] on div "phone_number [PHONE_NUMBER]" at bounding box center [150, 338] width 273 height 18
copy span "505314619"
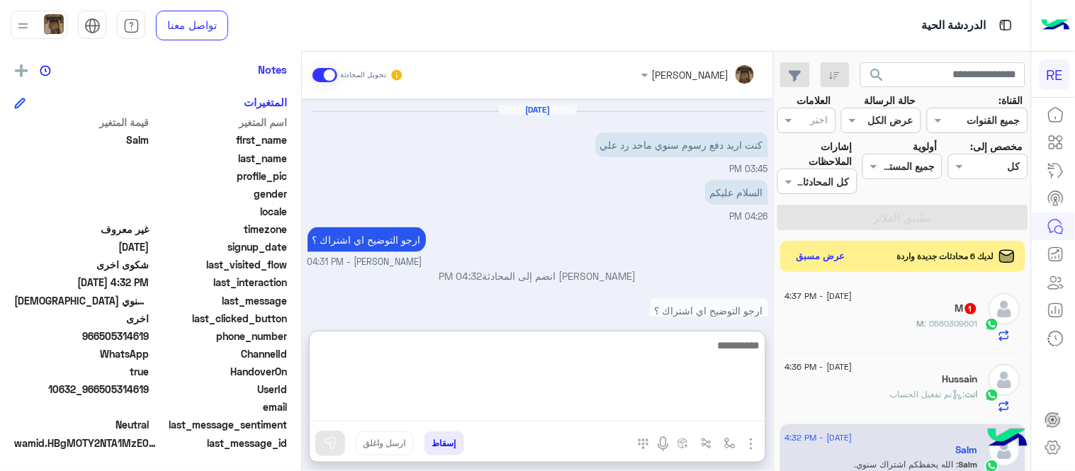
click at [672, 410] on textarea at bounding box center [538, 379] width 456 height 85
type textarea "**********"
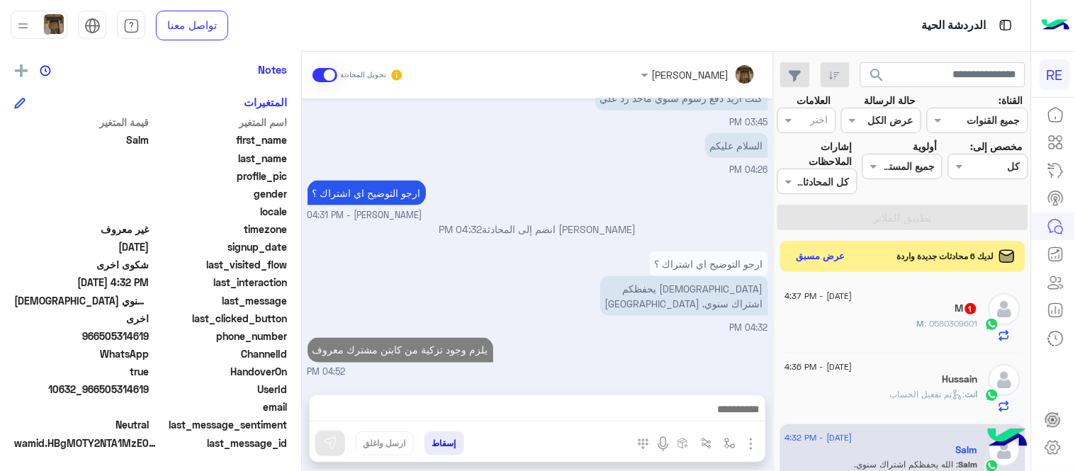
scroll to position [442, 0]
click at [873, 308] on div "M 1" at bounding box center [881, 310] width 193 height 15
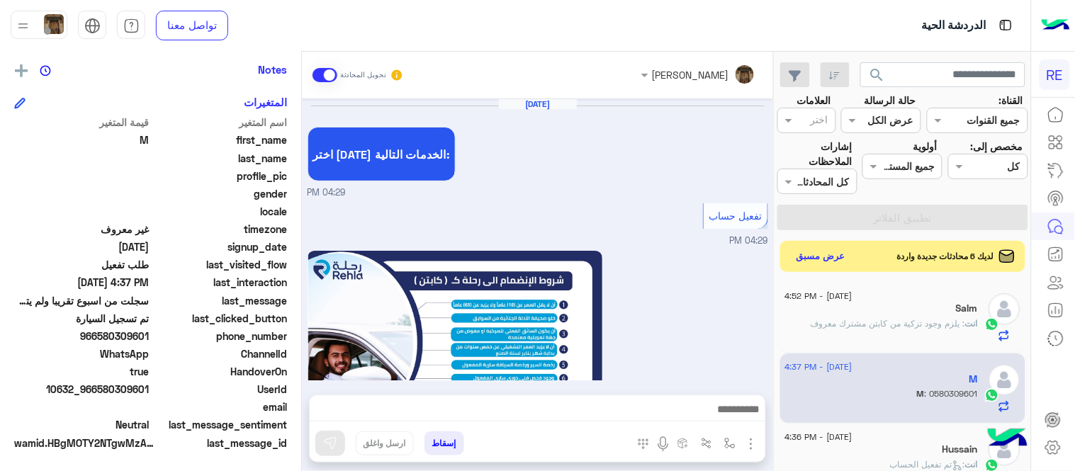
scroll to position [848, 0]
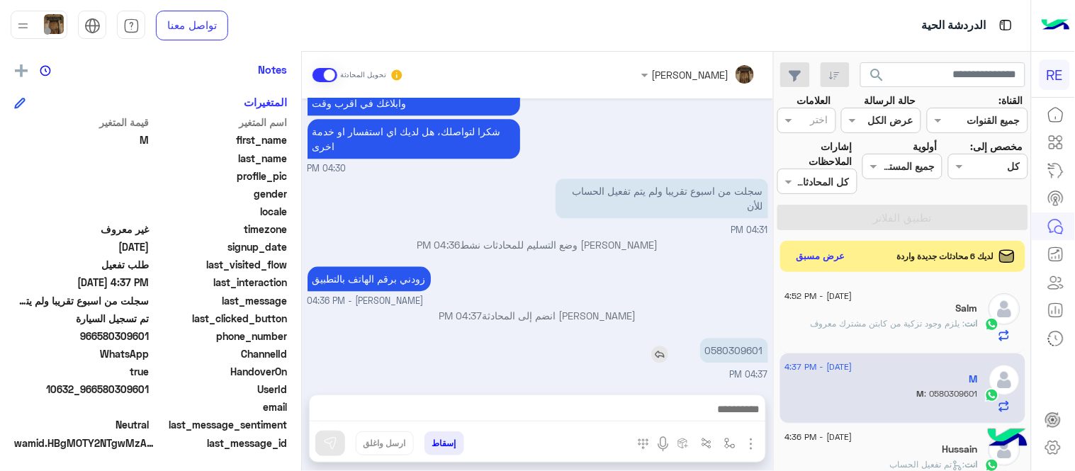
click at [718, 347] on p "0580309601" at bounding box center [734, 350] width 68 height 25
copy p "0580309601"
click at [568, 398] on div at bounding box center [538, 413] width 456 height 35
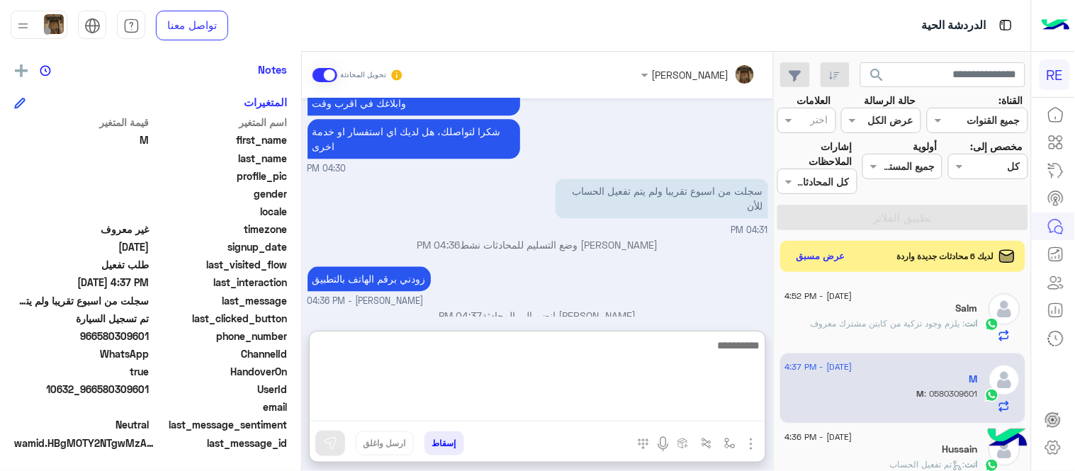
click at [568, 403] on textarea at bounding box center [538, 379] width 456 height 85
type textarea "**********"
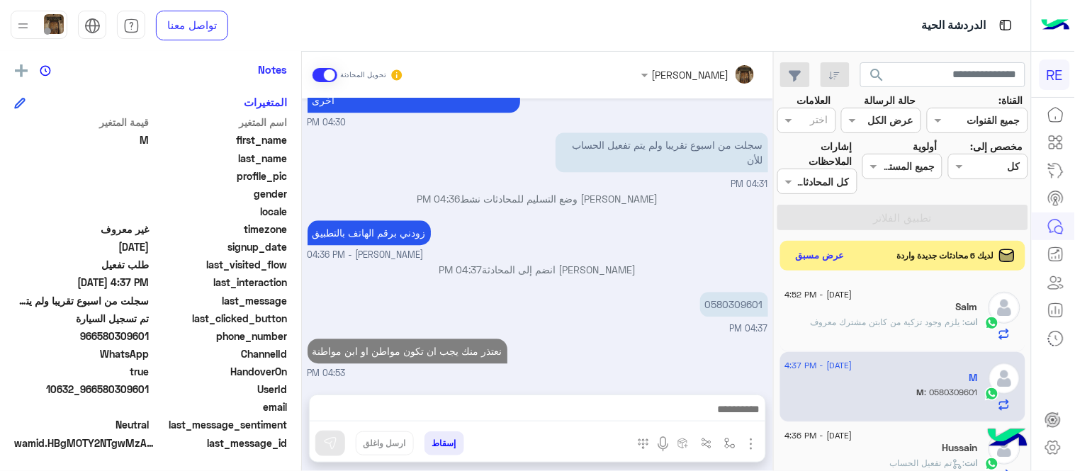
scroll to position [895, 0]
click at [827, 266] on div "لديك 6 محادثات جديدة واردة عرض مسبق" at bounding box center [903, 256] width 246 height 30
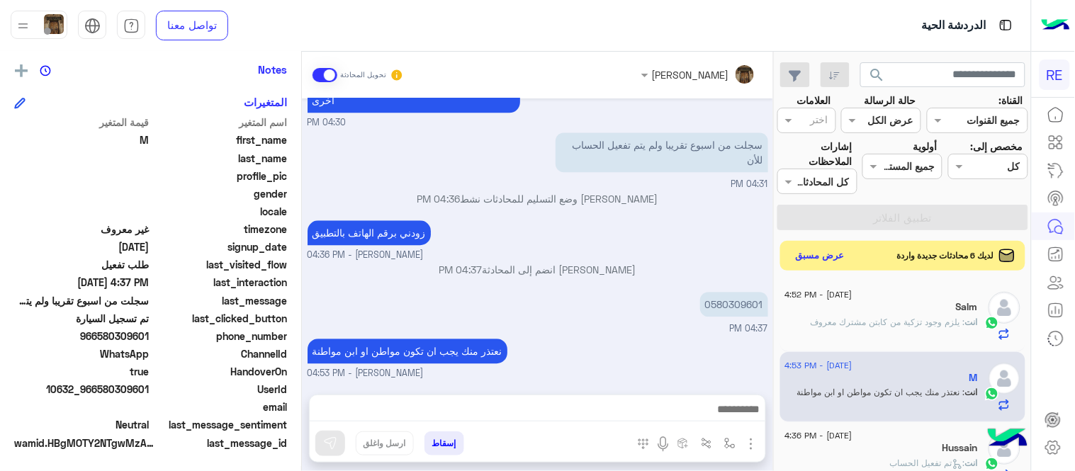
click at [817, 254] on button "عرض مسبق" at bounding box center [821, 256] width 60 height 19
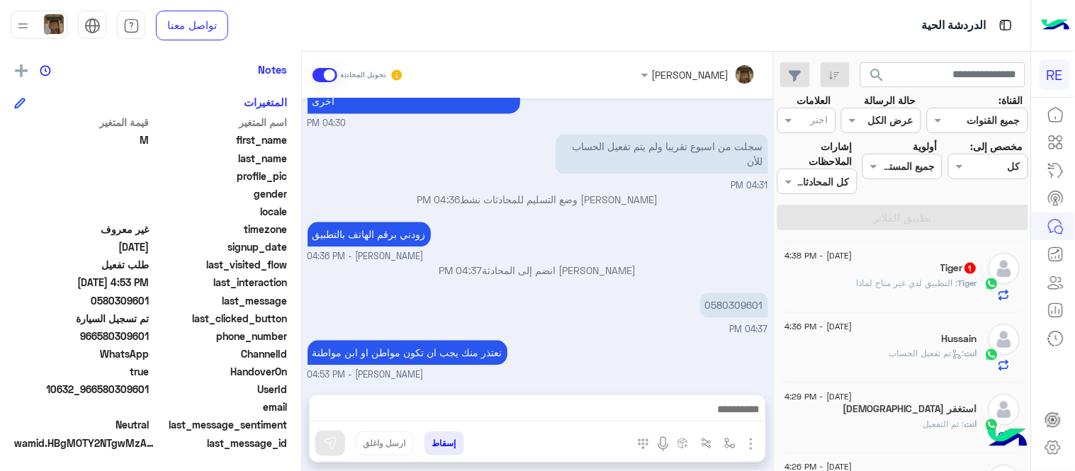
scroll to position [498, 0]
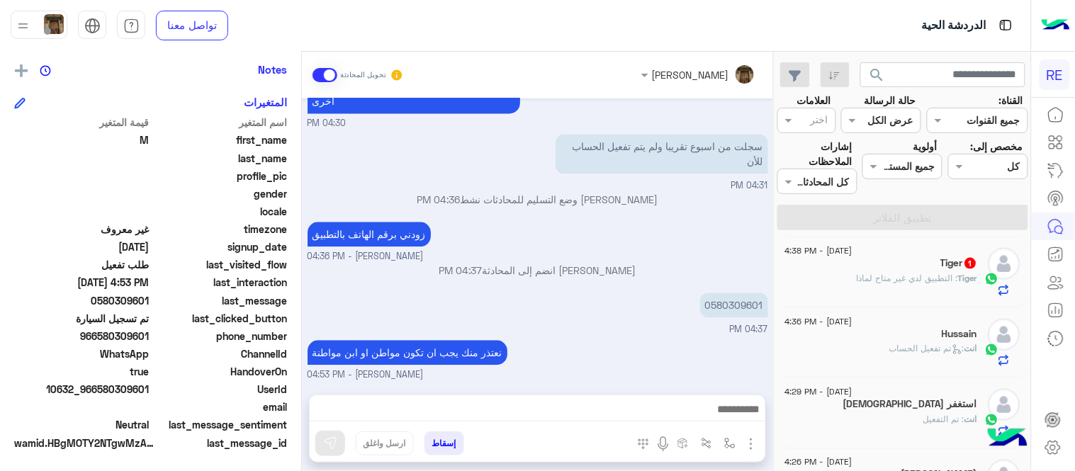
click at [925, 296] on div "Tiger : التطبيق لدي غير متاح لماذا" at bounding box center [881, 284] width 193 height 25
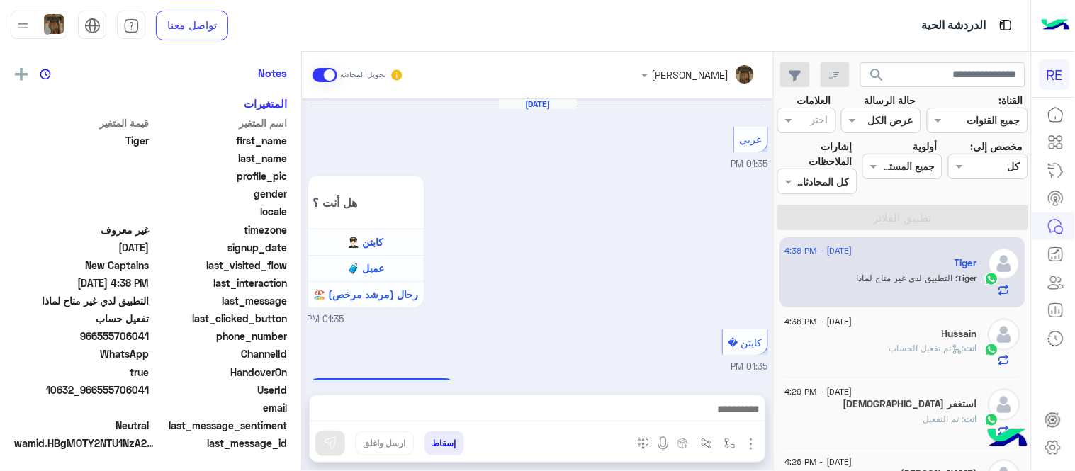
scroll to position [887, 0]
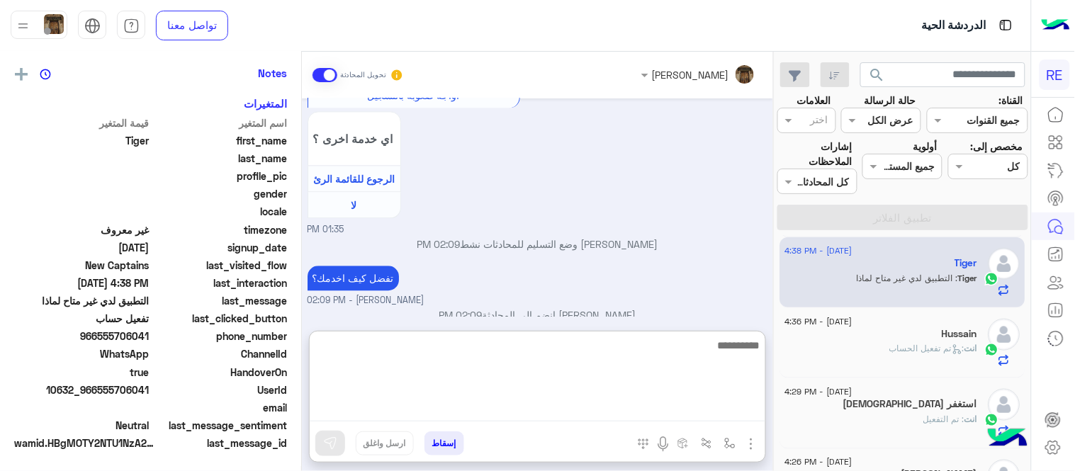
click at [629, 406] on textarea at bounding box center [538, 379] width 456 height 85
type textarea "**********"
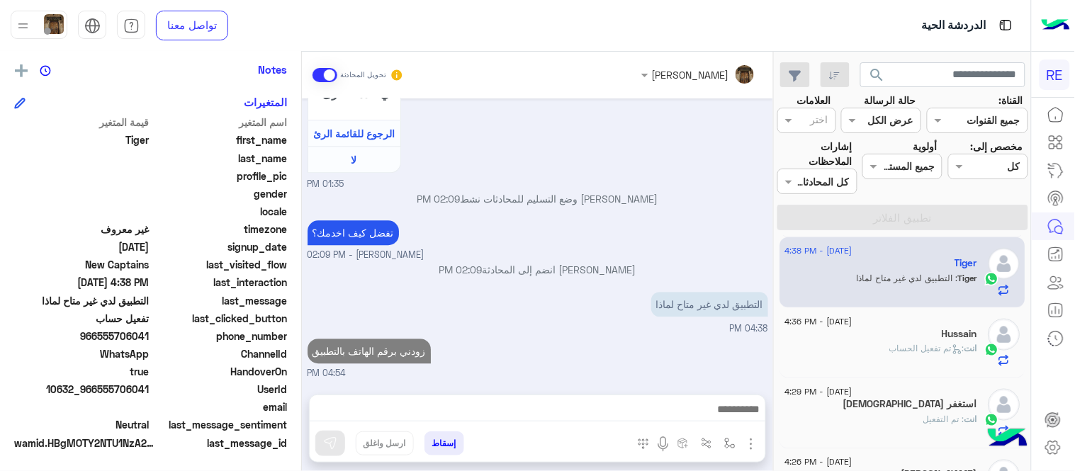
scroll to position [932, 0]
click at [651, 288] on div "[DATE] عربي 01:35 PM هل أنت ؟ كابتن 👨🏻‍✈️ عميل 🧳 رحال (مرشد مرخص) 🏖️ 01:35 PM ك…" at bounding box center [537, 240] width 471 height 282
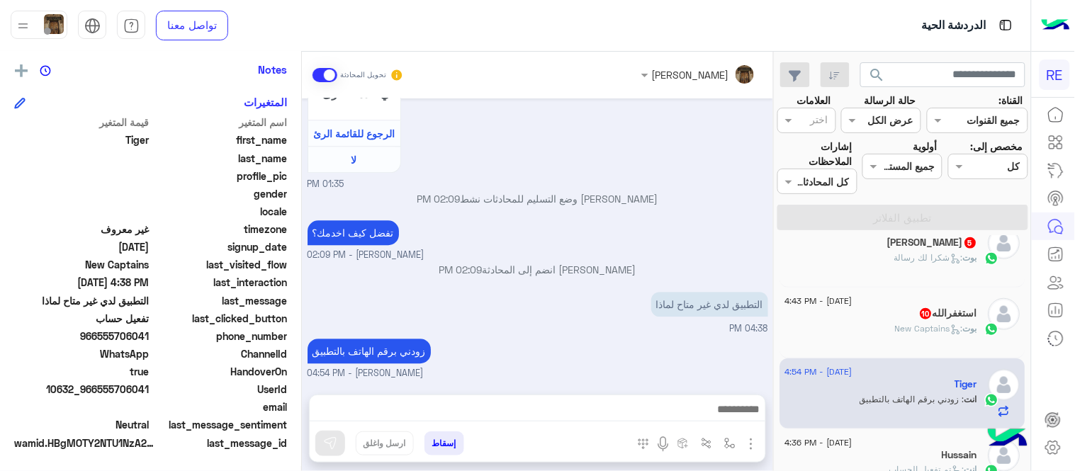
scroll to position [358, 0]
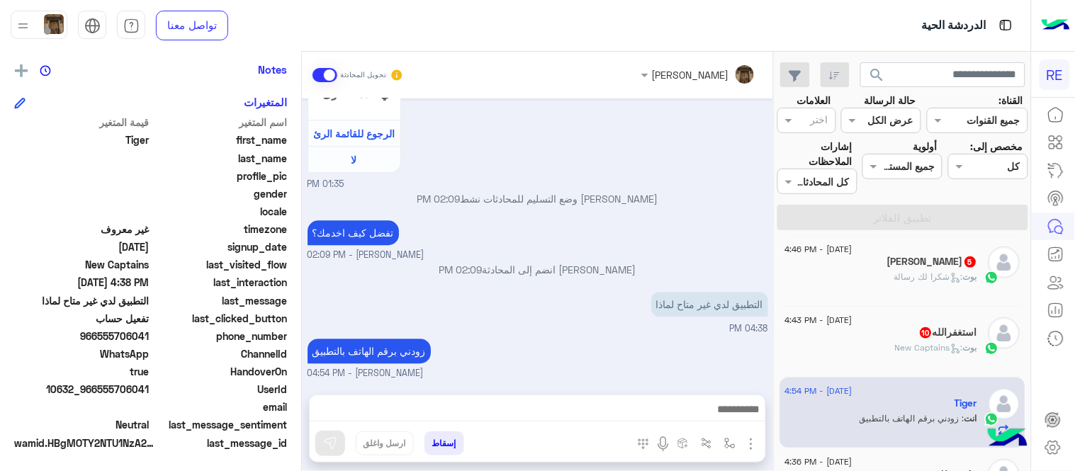
click at [896, 357] on div "بوت : New Captains" at bounding box center [881, 354] width 193 height 25
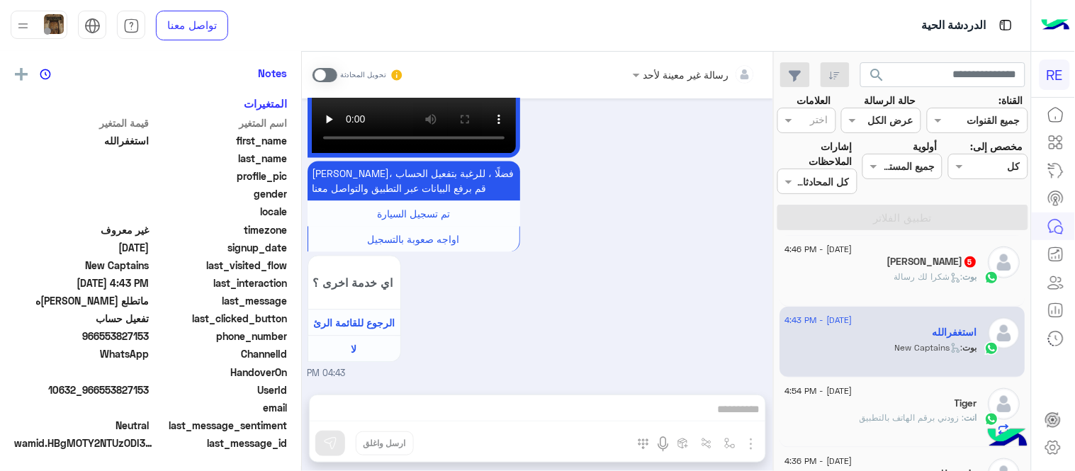
scroll to position [291, 0]
click at [321, 75] on span at bounding box center [325, 75] width 25 height 14
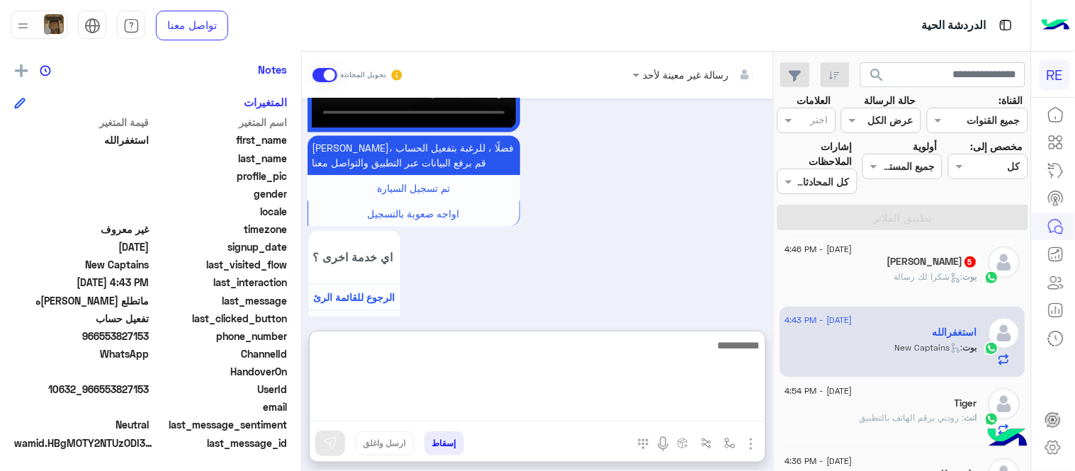
click at [483, 403] on textarea at bounding box center [538, 379] width 456 height 85
type textarea "**********"
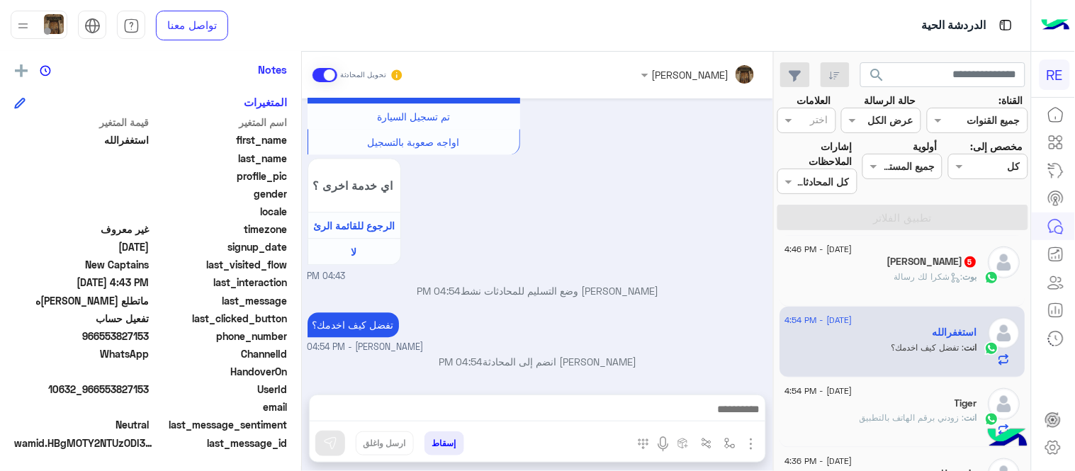
scroll to position [924, 0]
click at [904, 280] on span ": شكرا لك رسالة" at bounding box center [929, 276] width 69 height 11
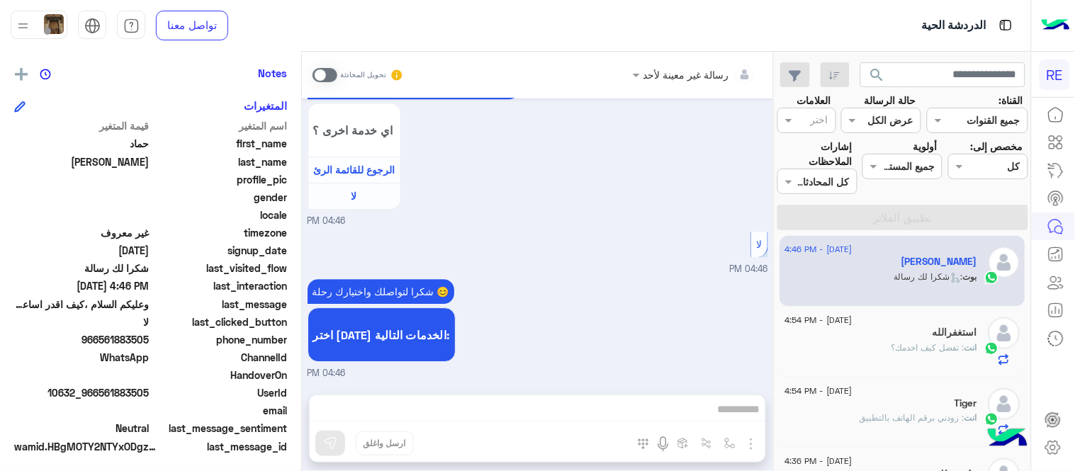
scroll to position [291, 0]
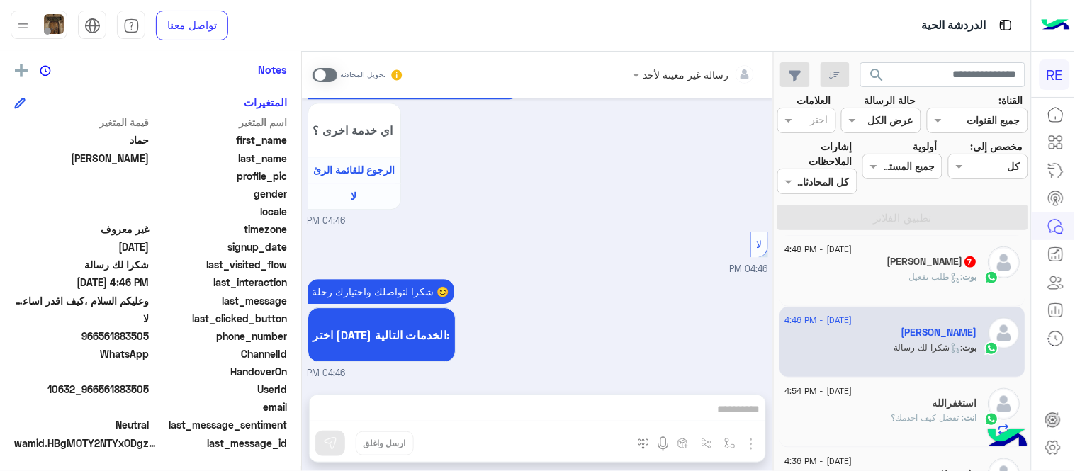
click at [330, 79] on span at bounding box center [325, 75] width 25 height 14
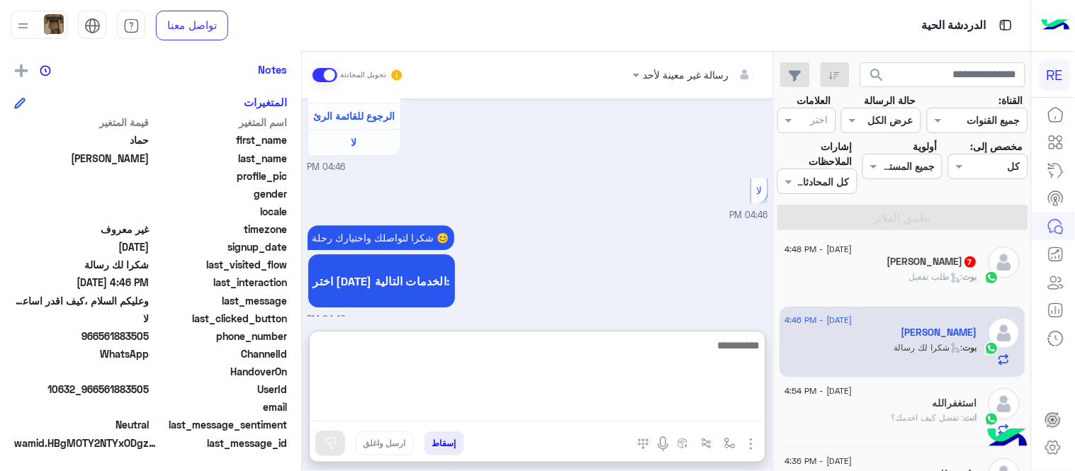
click at [551, 421] on textarea at bounding box center [538, 379] width 456 height 85
type textarea "**********"
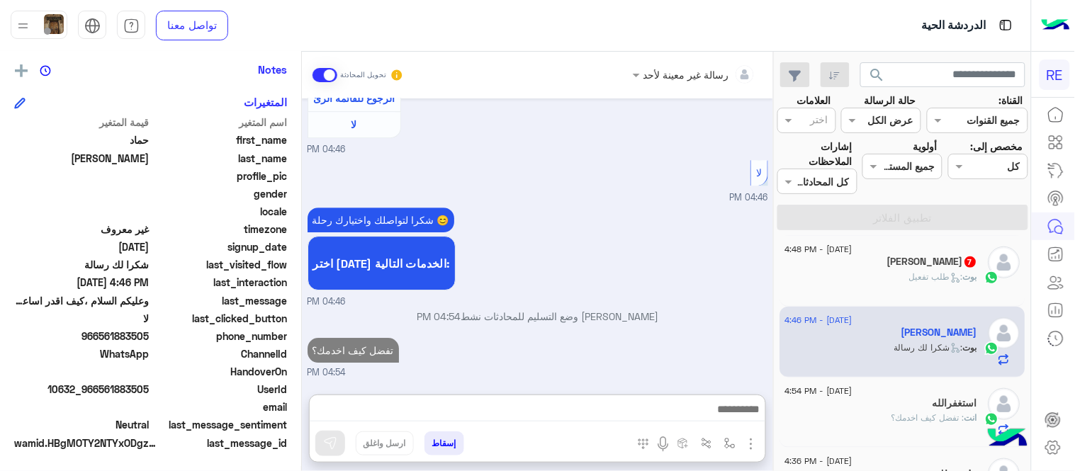
scroll to position [0, 0]
click at [855, 288] on div "بوت : طلب تفعيل" at bounding box center [881, 283] width 193 height 25
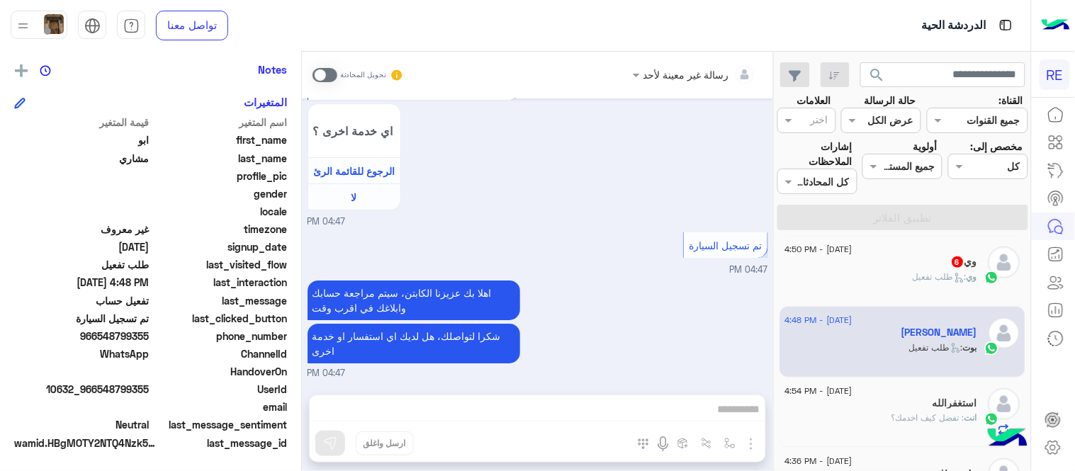
click at [324, 78] on span at bounding box center [325, 75] width 25 height 14
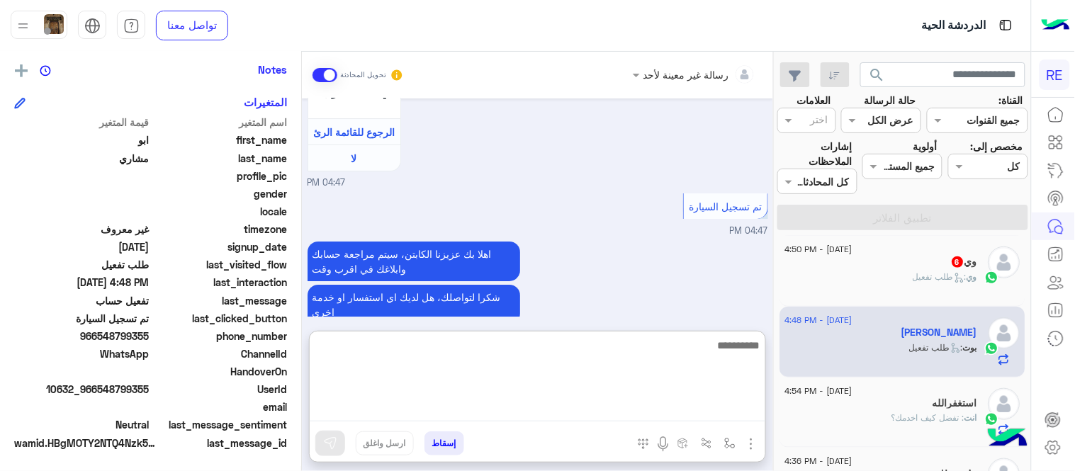
click at [478, 404] on textarea at bounding box center [538, 379] width 456 height 85
type textarea "**********"
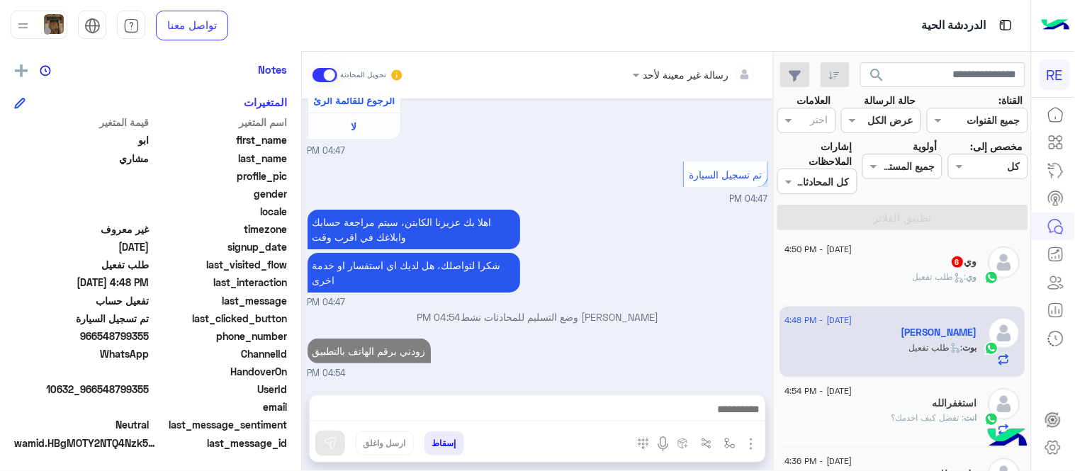
click at [902, 277] on div "وي : طلب تفعيل" at bounding box center [881, 283] width 193 height 25
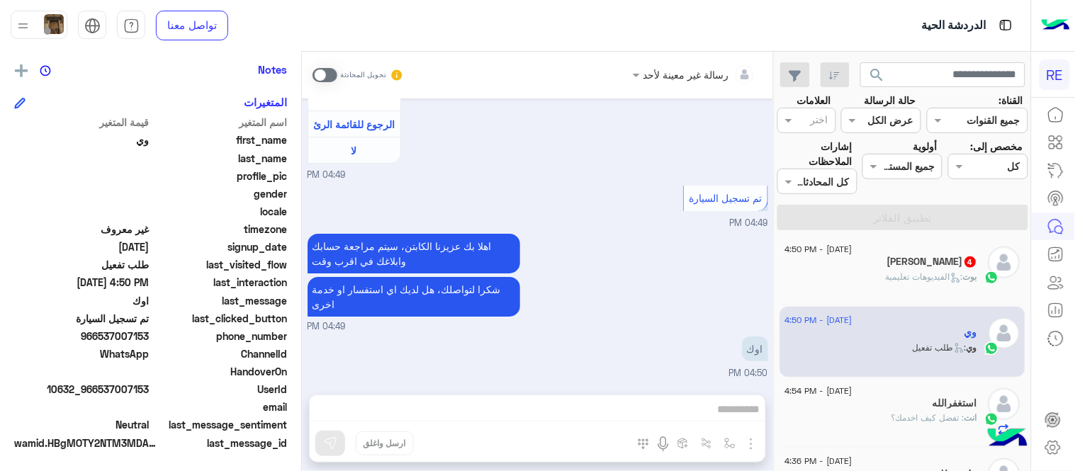
click at [322, 73] on span at bounding box center [325, 75] width 25 height 14
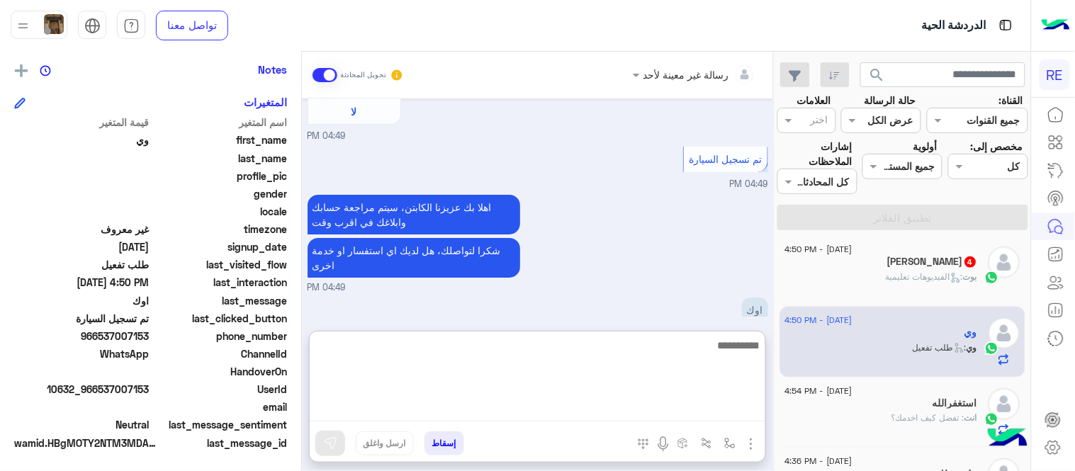
click at [658, 409] on textarea at bounding box center [538, 379] width 456 height 85
type textarea "**********"
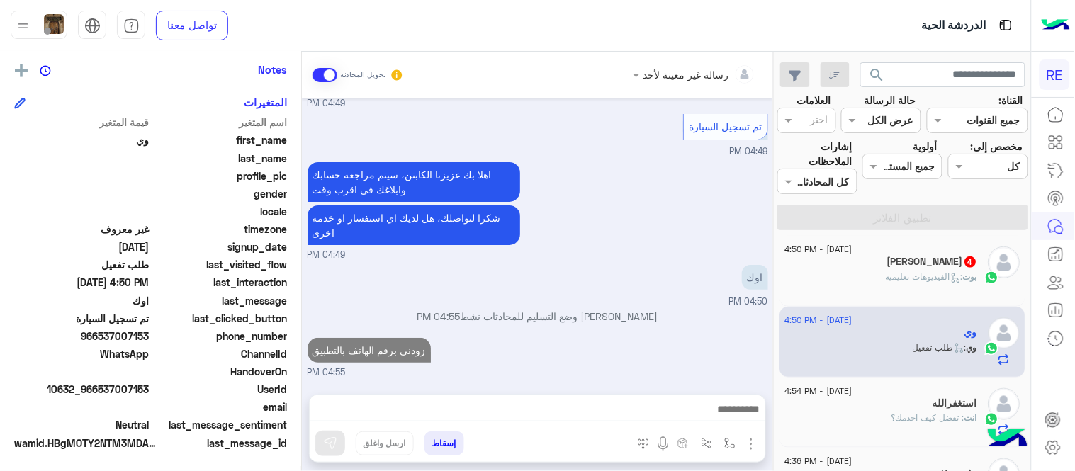
click at [729, 285] on div "[DATE] وعليكم السلام ،كيف اقدر اساعدك اهلًا بك في تطبيق رحلة 👋 Welcome to Rehla…" at bounding box center [537, 240] width 471 height 282
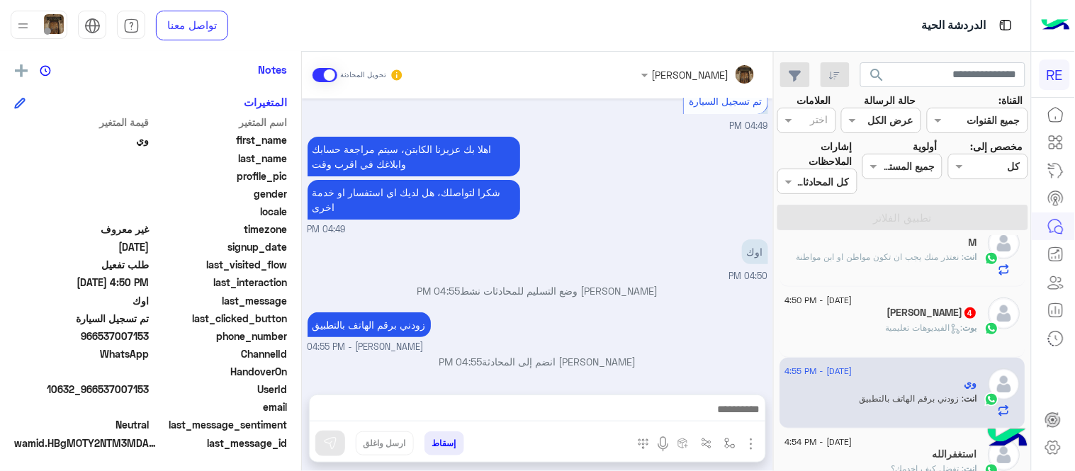
click at [893, 332] on span ": الفيديوهات تعليمية" at bounding box center [925, 328] width 77 height 11
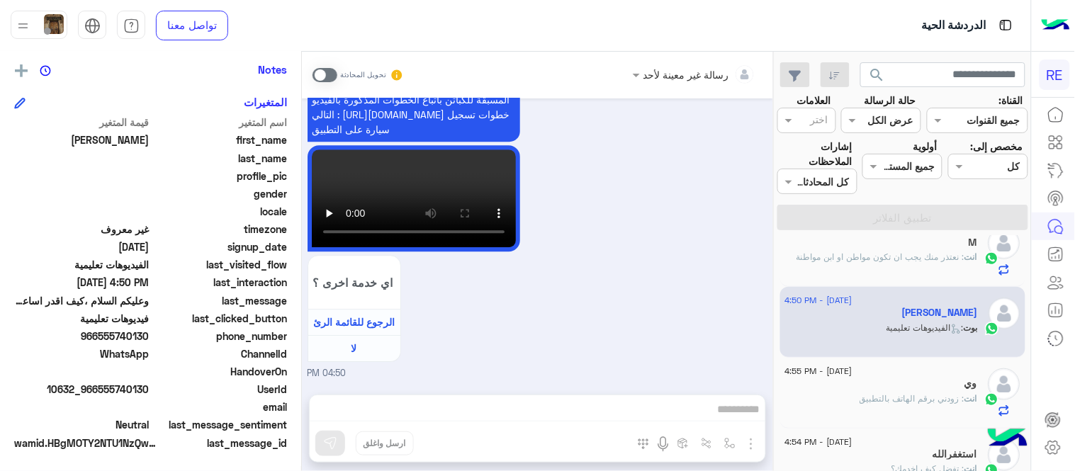
click at [330, 79] on span at bounding box center [325, 75] width 25 height 14
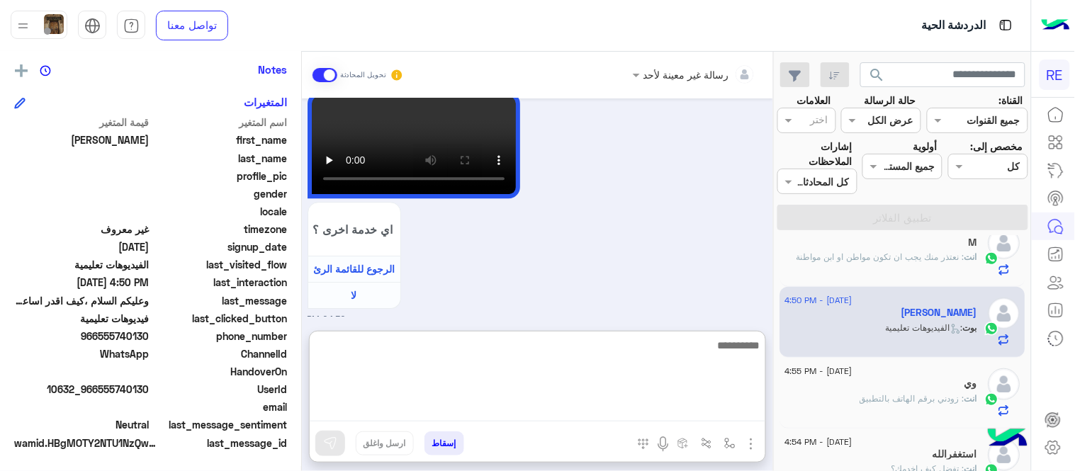
click at [554, 405] on textarea at bounding box center [538, 379] width 456 height 85
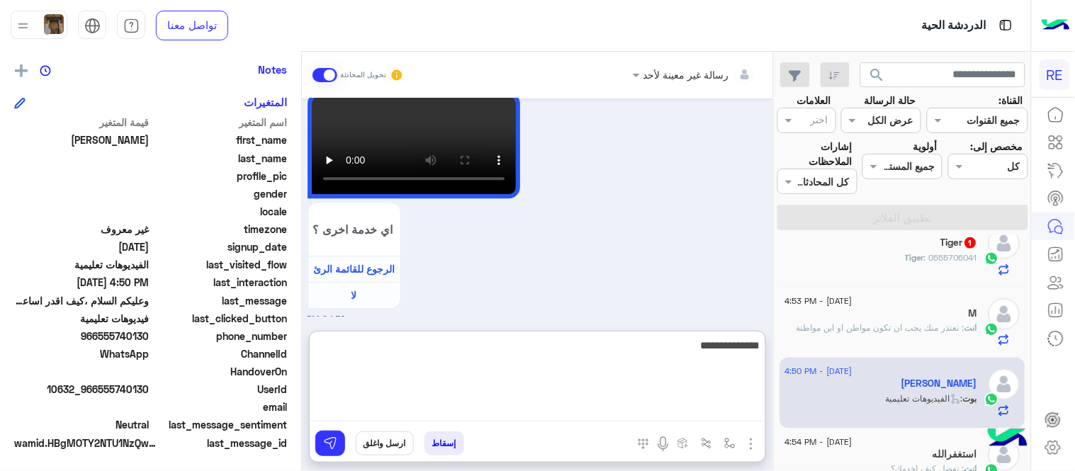
type textarea "**********"
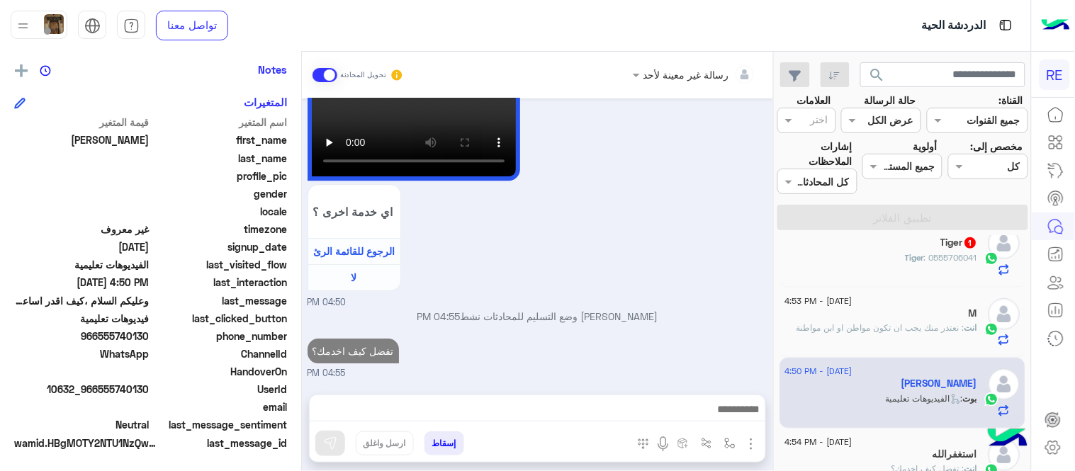
click at [914, 331] on span ": نعتذر منك يجب ان تكون مواطن او ابن مواطنة" at bounding box center [881, 328] width 168 height 11
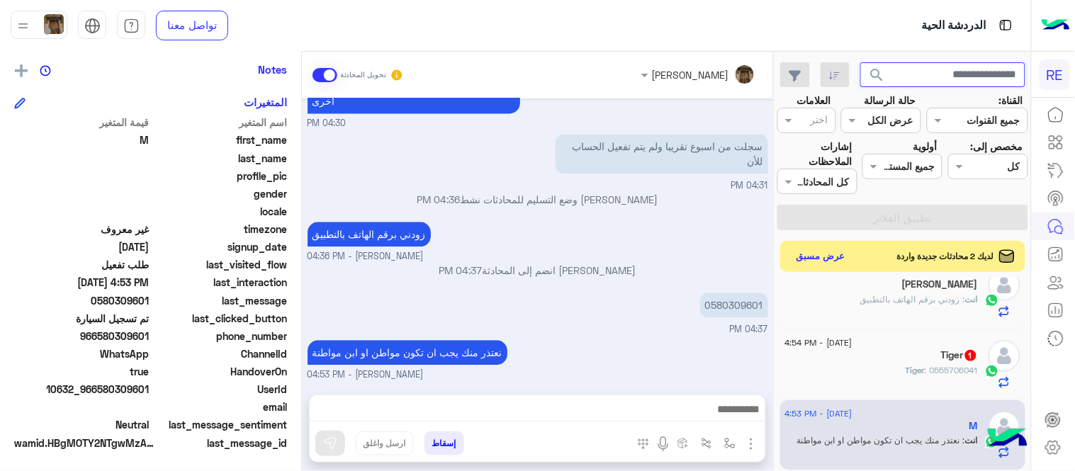
click at [917, 72] on input "text" at bounding box center [944, 75] width 166 height 26
paste input "*********"
click at [861, 62] on button "search" at bounding box center [878, 77] width 35 height 30
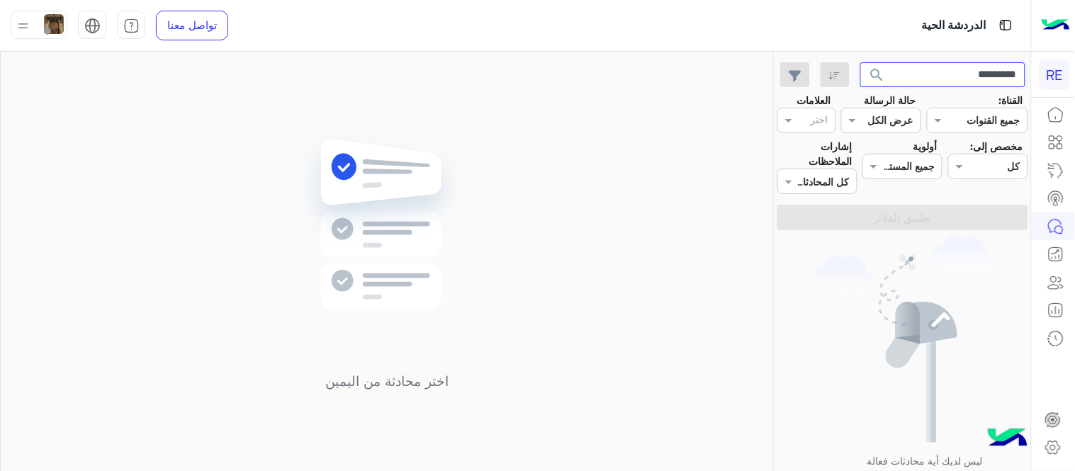
click at [948, 74] on input "*********" at bounding box center [944, 75] width 166 height 26
paste input "text"
click at [861, 62] on button "search" at bounding box center [878, 77] width 35 height 30
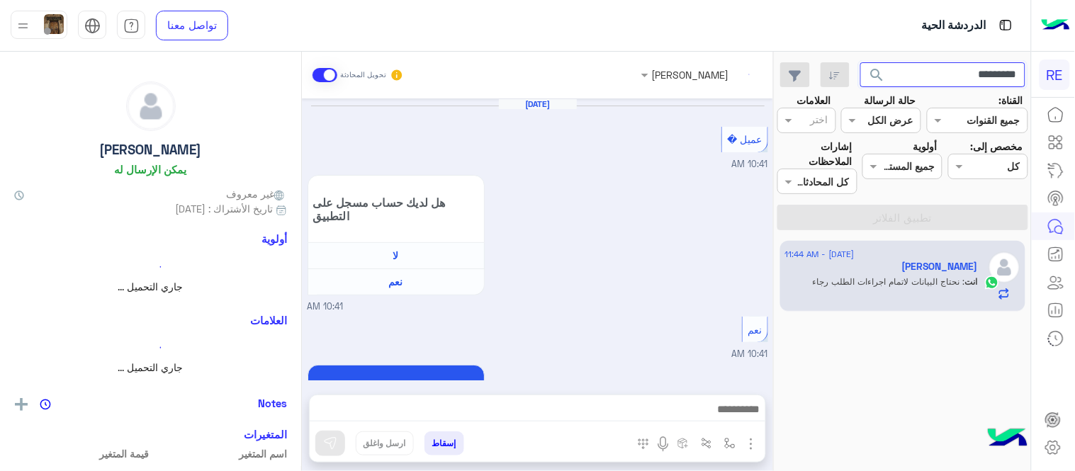
scroll to position [703, 0]
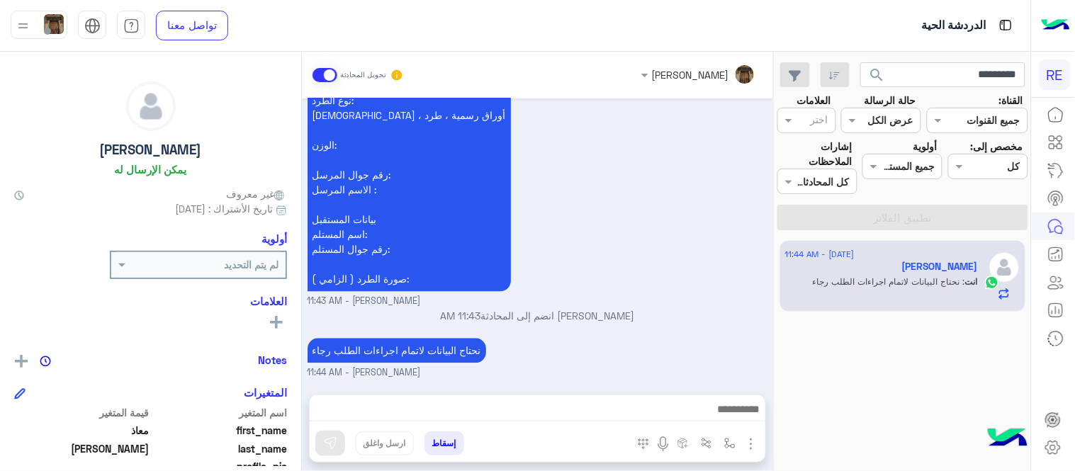
click at [990, 60] on app-inbox-users-filters "********* search القناة: القناه جميع القنوات حالة الرسالة القناه عرض الكل العلا…" at bounding box center [903, 144] width 257 height 184
click at [990, 62] on input "*********" at bounding box center [944, 75] width 166 height 26
paste input "text"
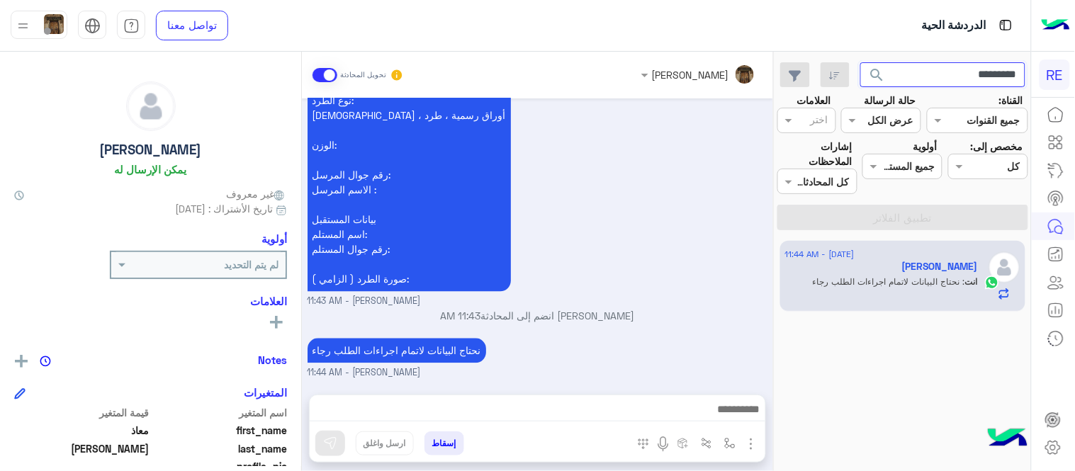
type input "*********"
click at [861, 62] on button "search" at bounding box center [878, 77] width 35 height 30
